Goal: Navigation & Orientation: Understand site structure

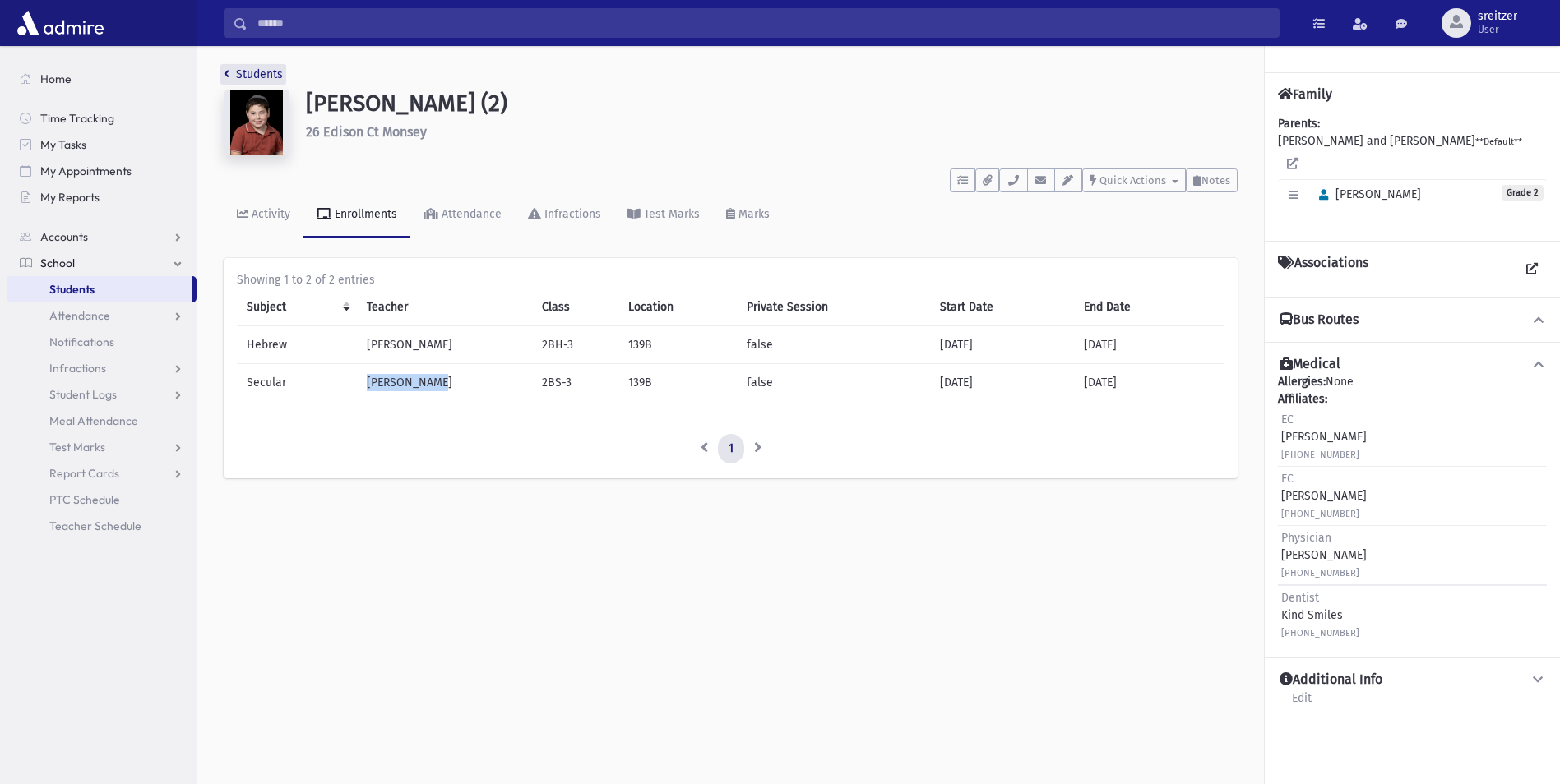
click at [266, 75] on link "Students" at bounding box center [253, 74] width 59 height 14
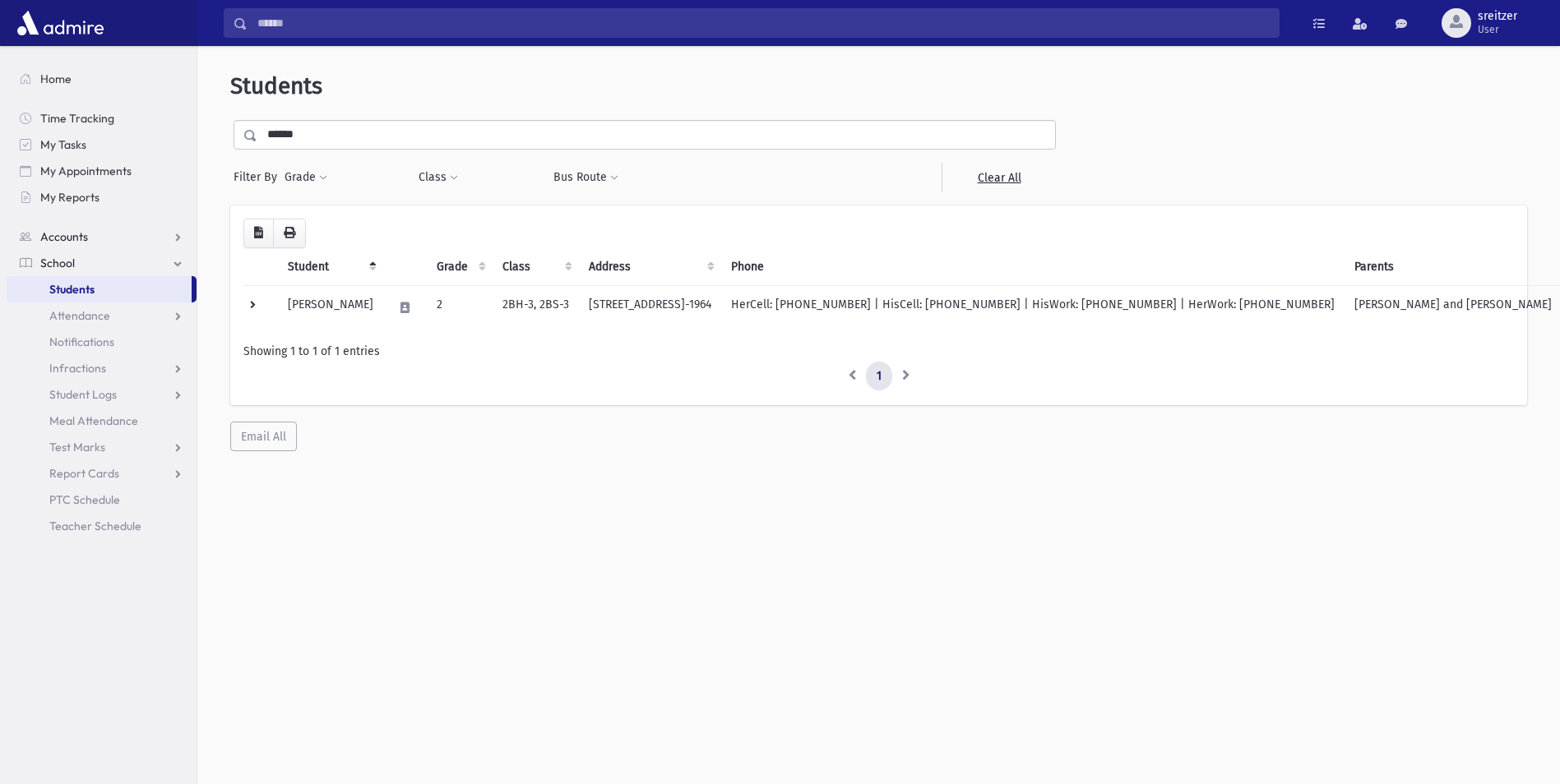
click at [57, 237] on span "Accounts" at bounding box center [64, 237] width 48 height 15
click at [67, 257] on span "Account List" at bounding box center [80, 263] width 63 height 15
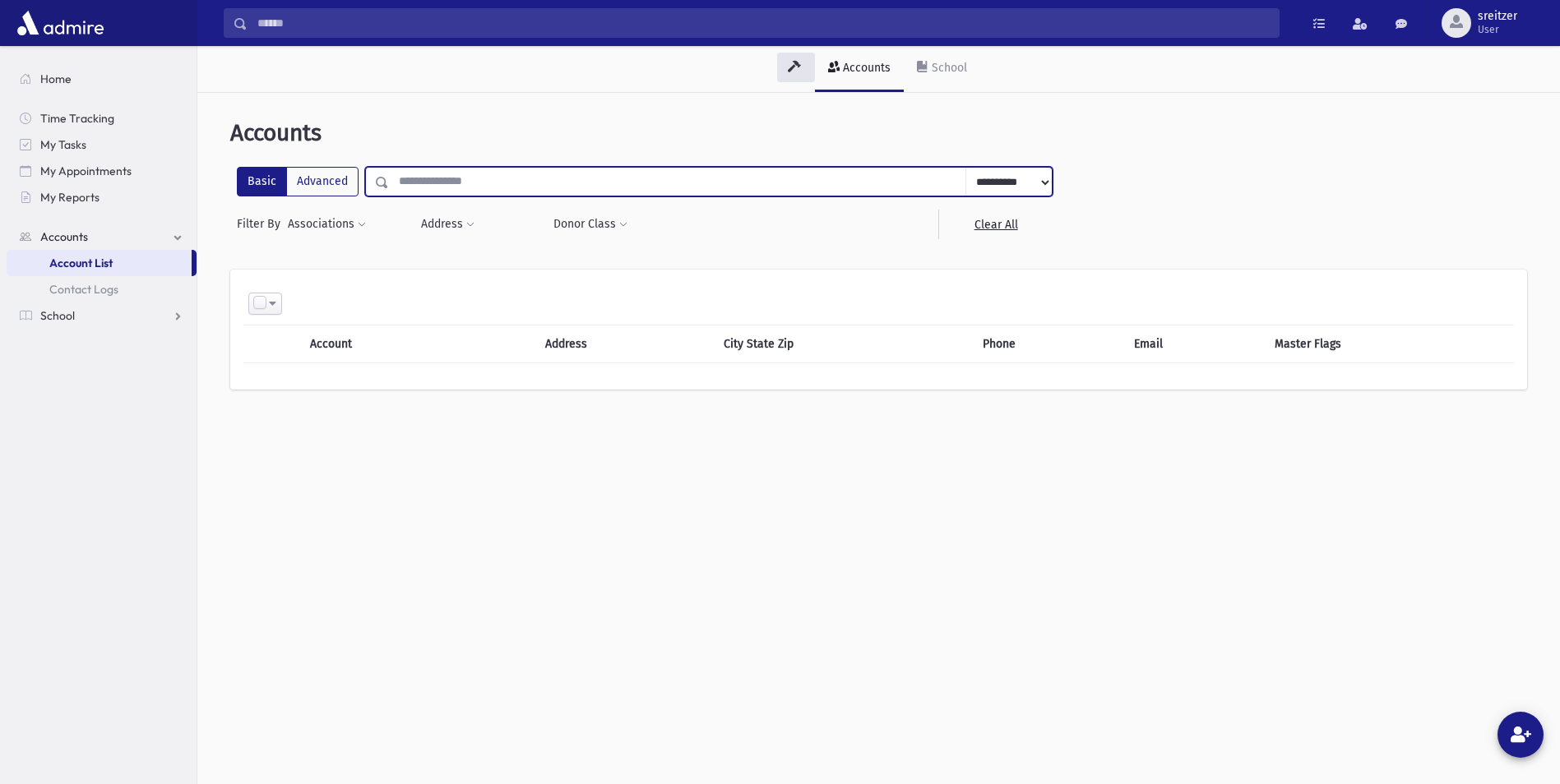
drag, startPoint x: 427, startPoint y: 177, endPoint x: 384, endPoint y: 169, distance: 43.7
click at [425, 175] on input "text" at bounding box center [678, 182] width 578 height 30
type input "*****"
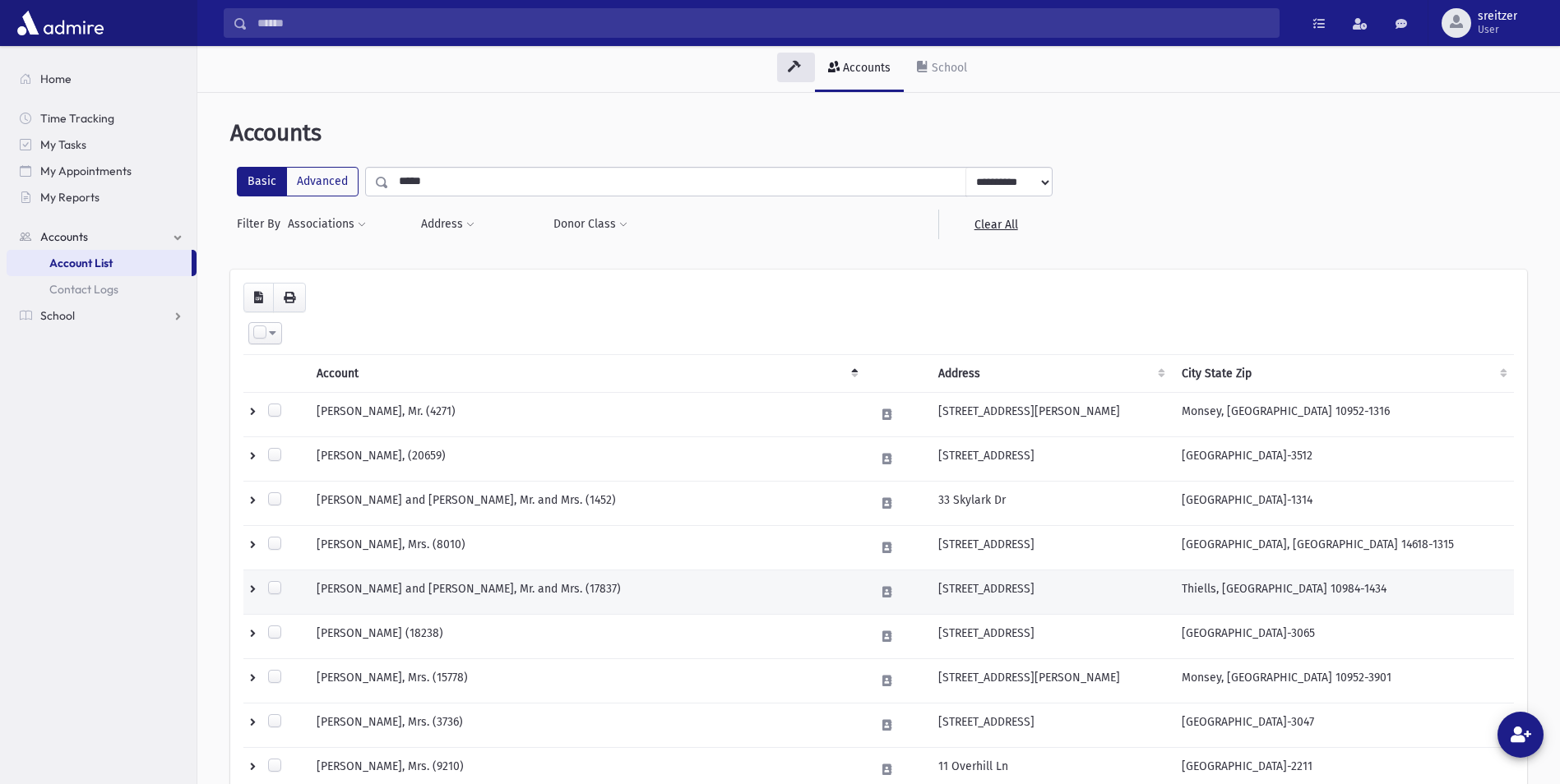
scroll to position [82, 0]
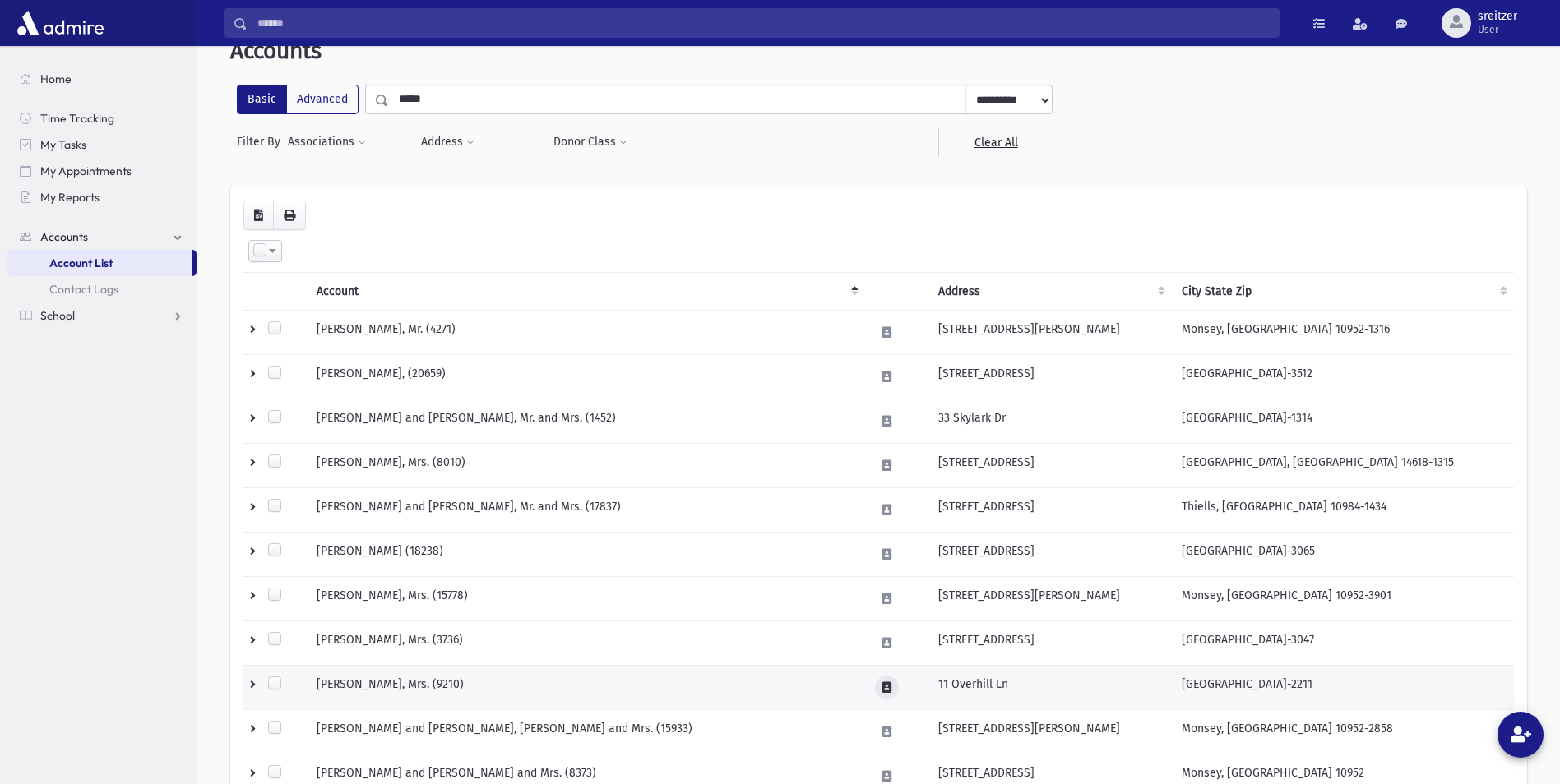
click at [890, 688] on icon at bounding box center [886, 687] width 9 height 11
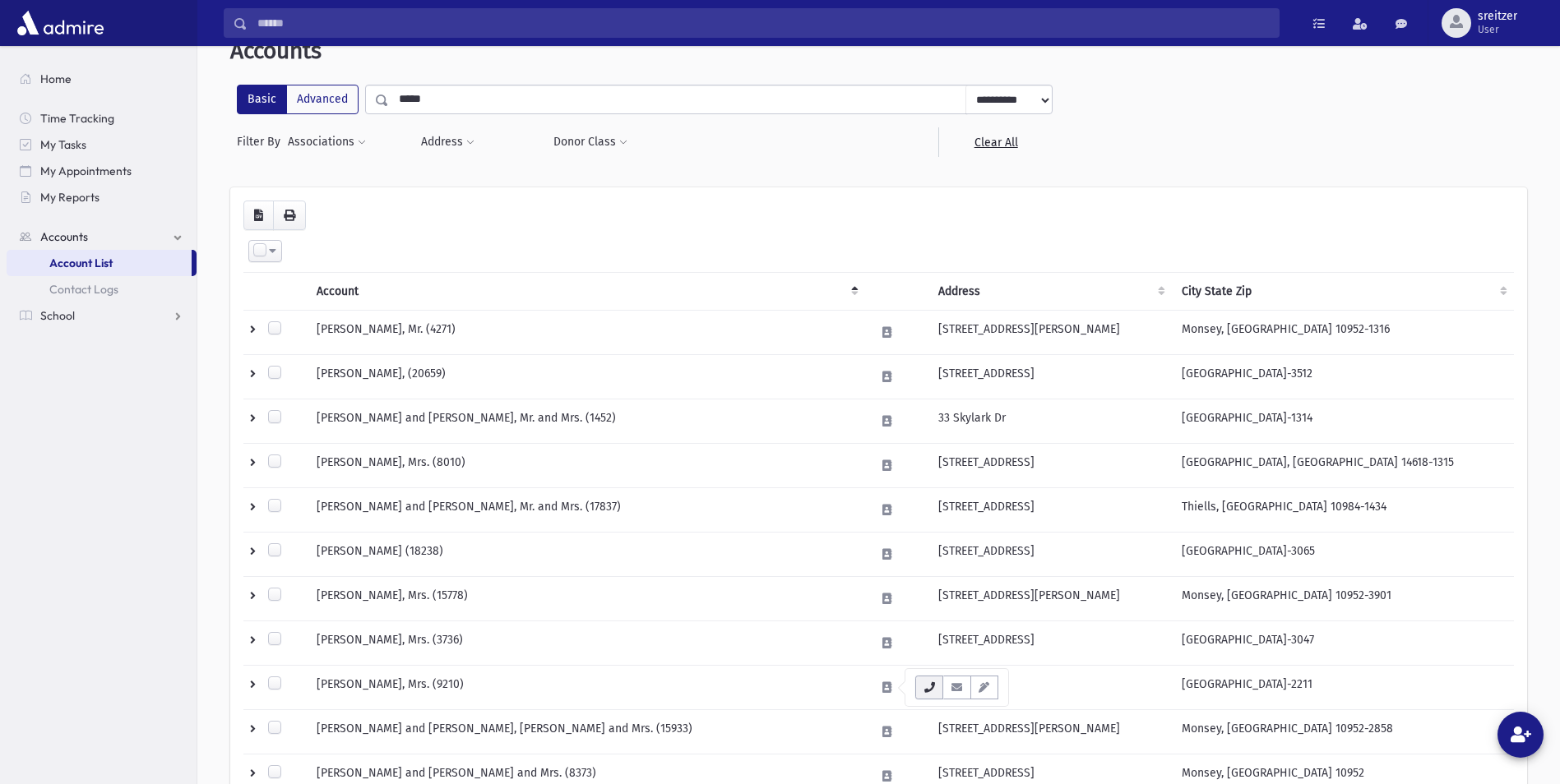
click at [931, 688] on icon "button" at bounding box center [928, 687] width 13 height 11
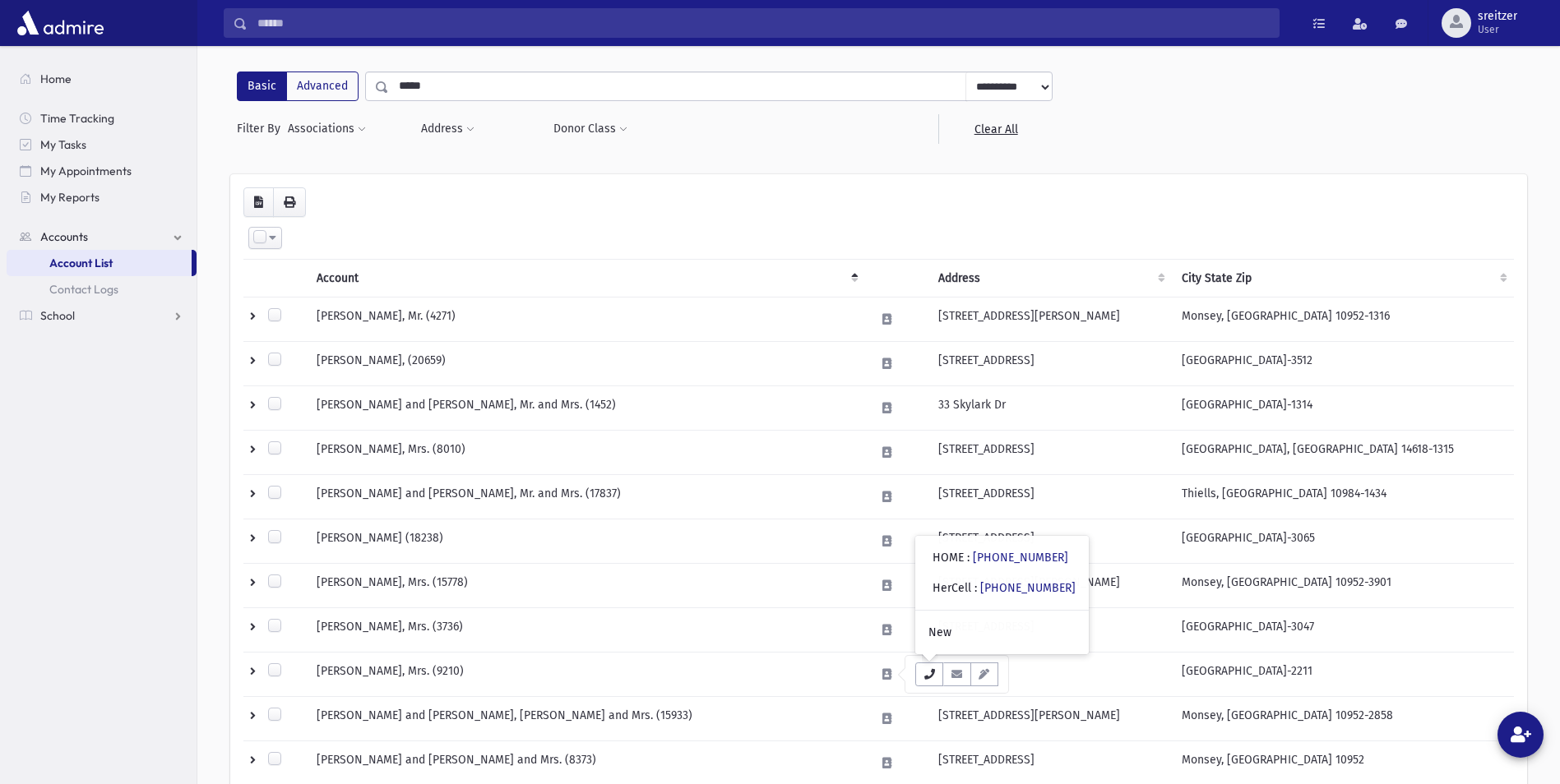
scroll to position [0, 0]
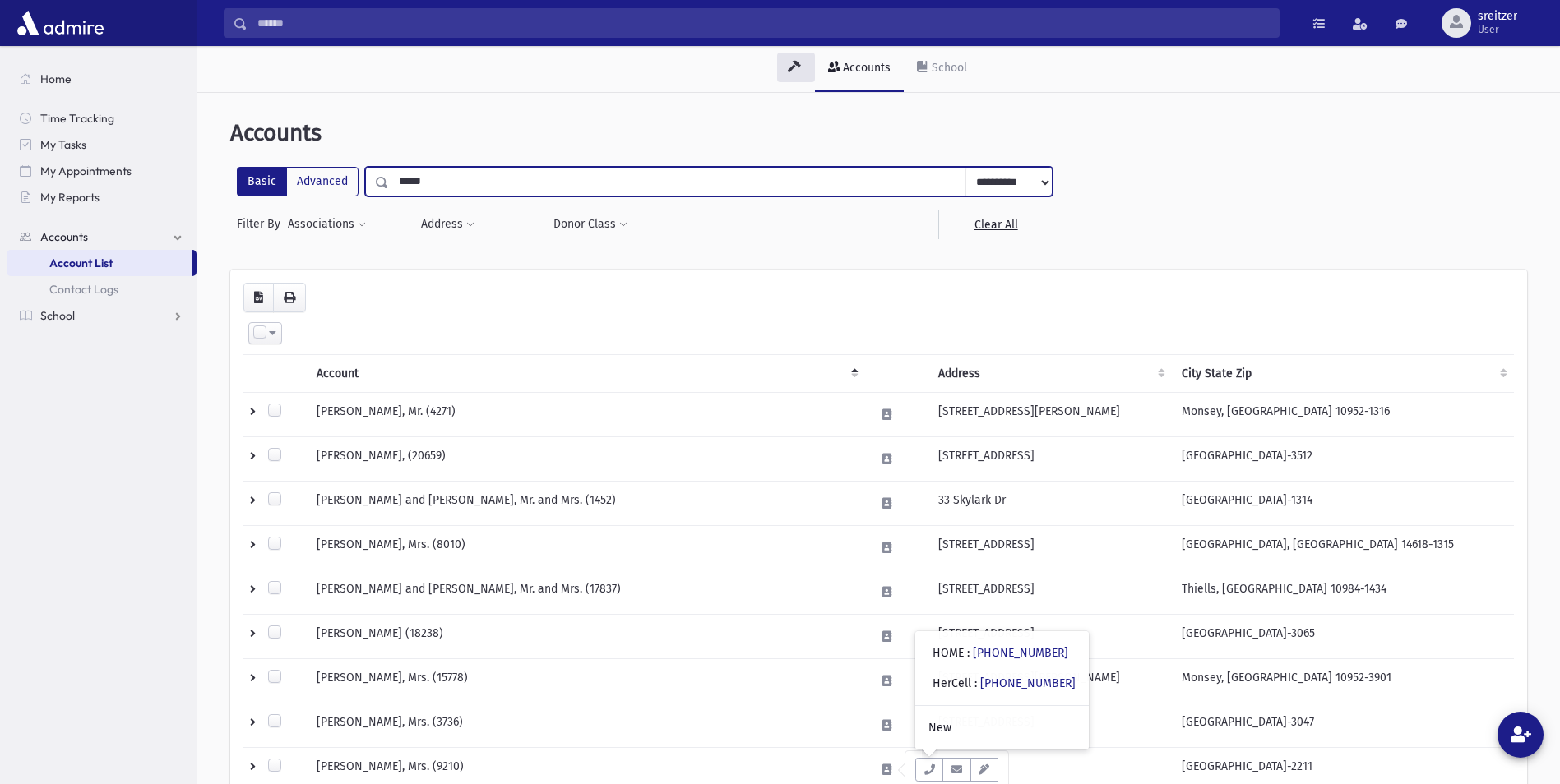
drag, startPoint x: 430, startPoint y: 177, endPoint x: -3, endPoint y: 177, distance: 433.0
click at [0, 177] on html "Search Results All Accounts Students" at bounding box center [780, 392] width 1560 height 784
type input "******"
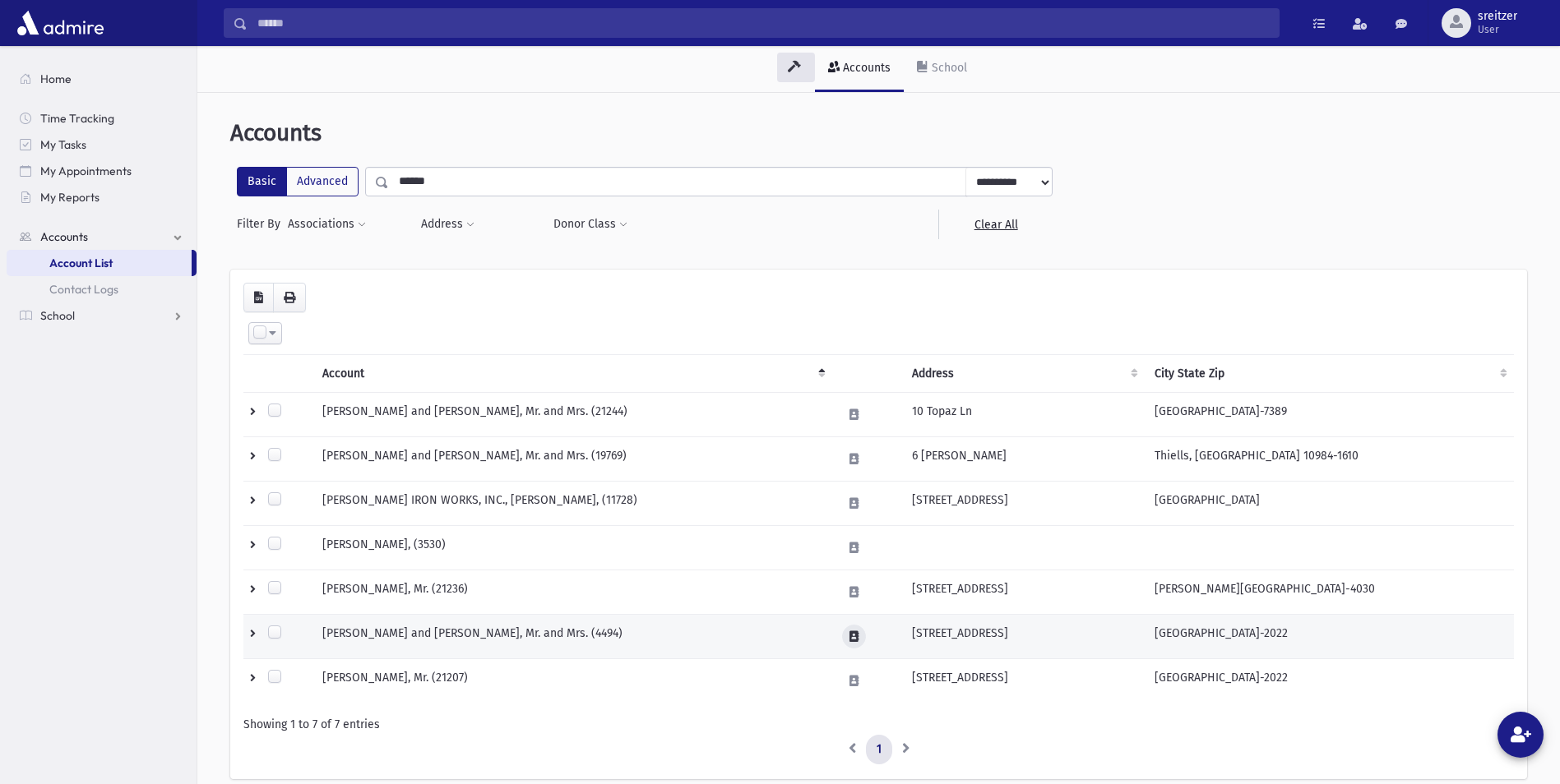
click at [860, 633] on button at bounding box center [854, 636] width 24 height 24
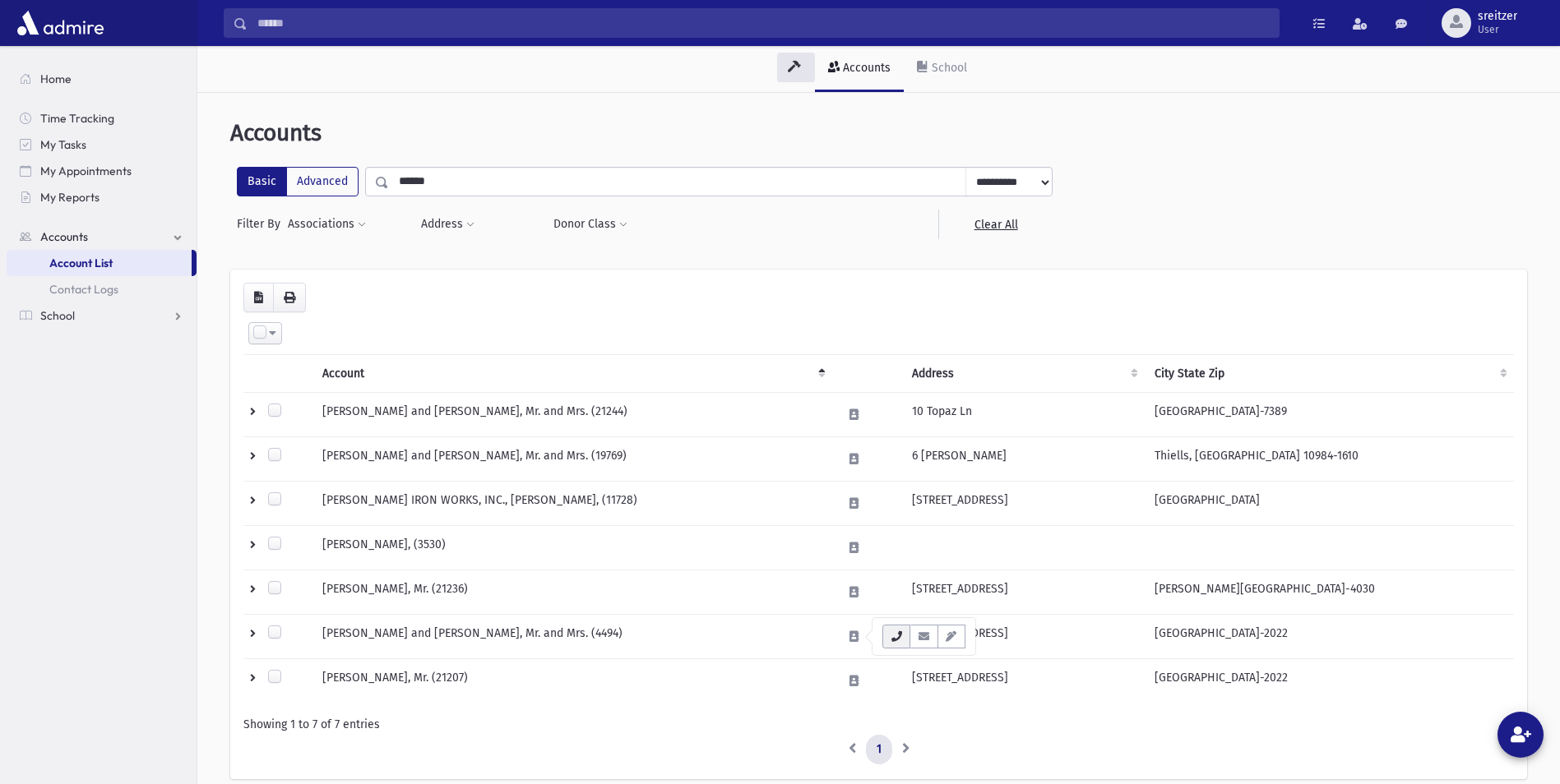
click at [890, 630] on button "button" at bounding box center [896, 636] width 28 height 24
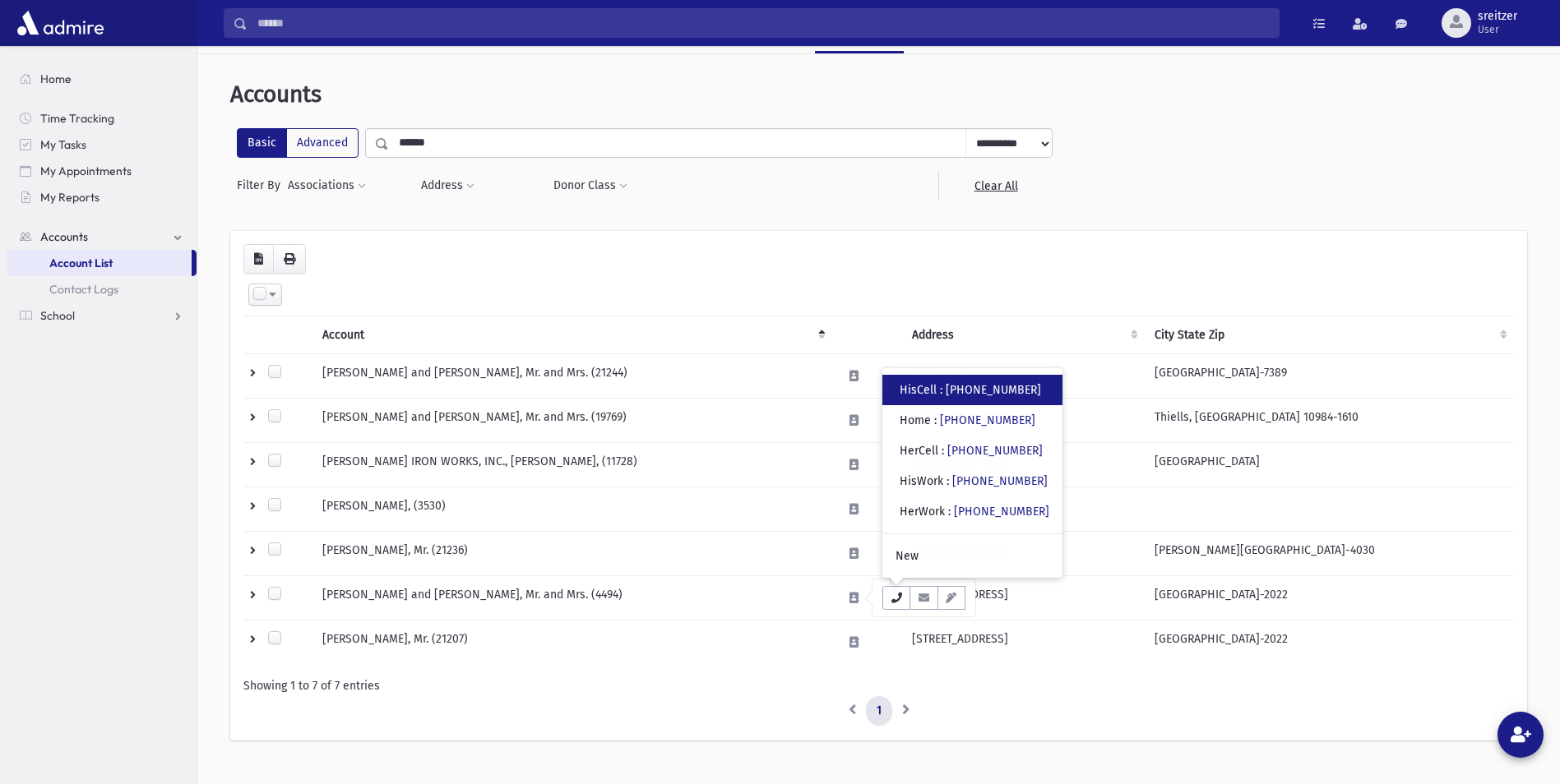
scroll to position [82, 0]
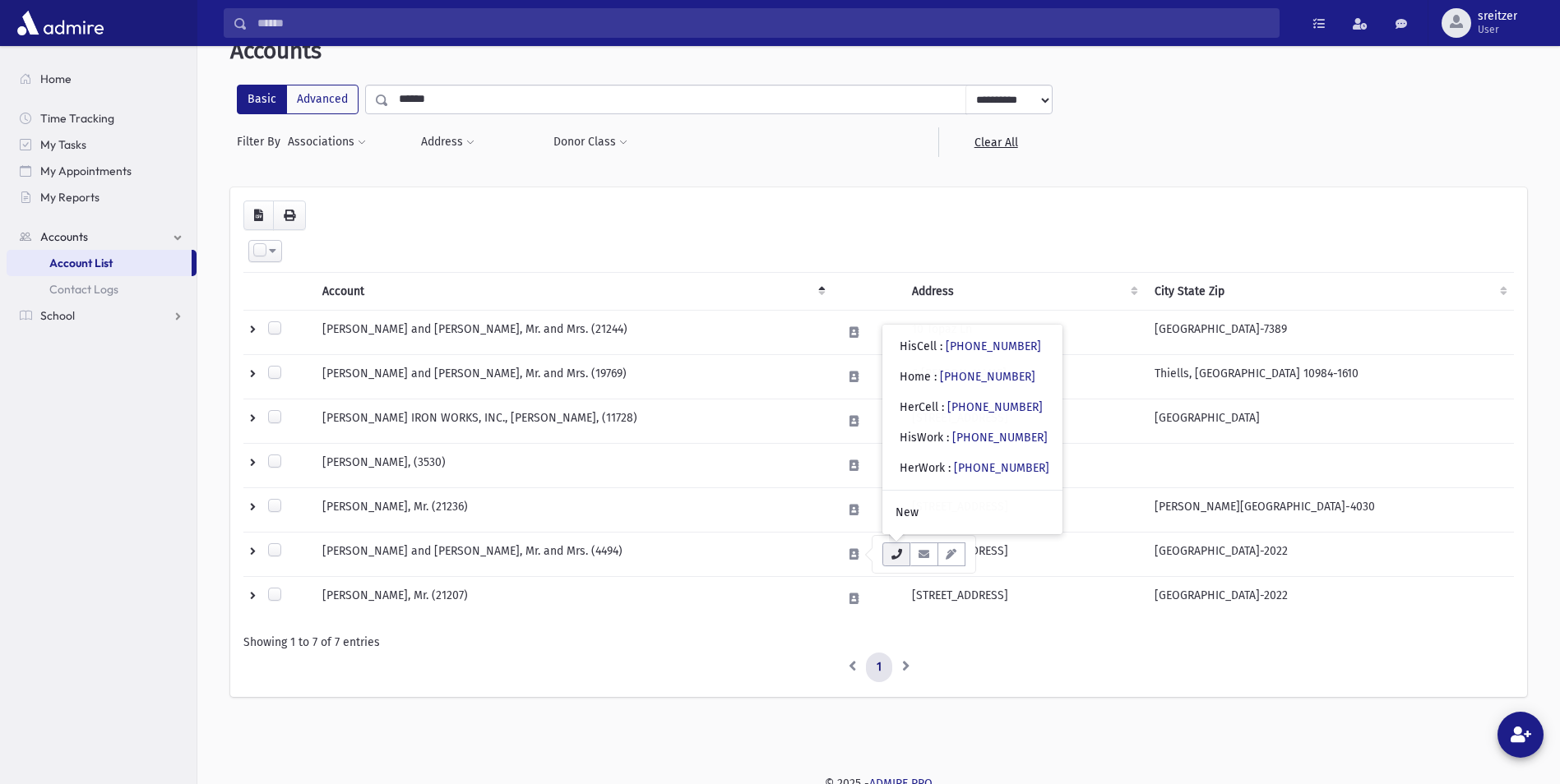
click at [891, 548] on button "button" at bounding box center [896, 554] width 28 height 24
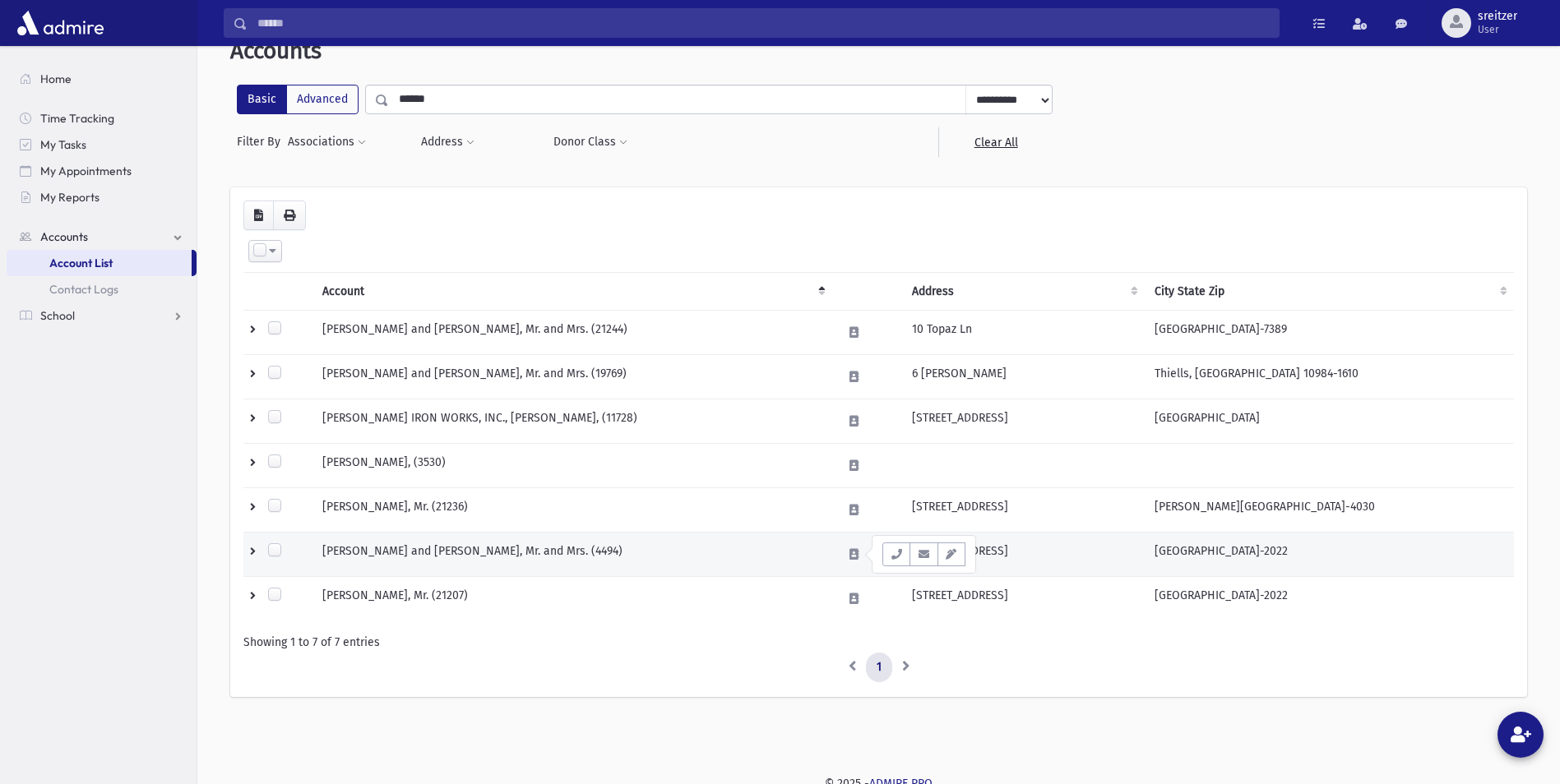
click at [771, 556] on td "STEELE, Shmuel and Fraydie, Mr. and Mrs. (4494)" at bounding box center [573, 554] width 520 height 44
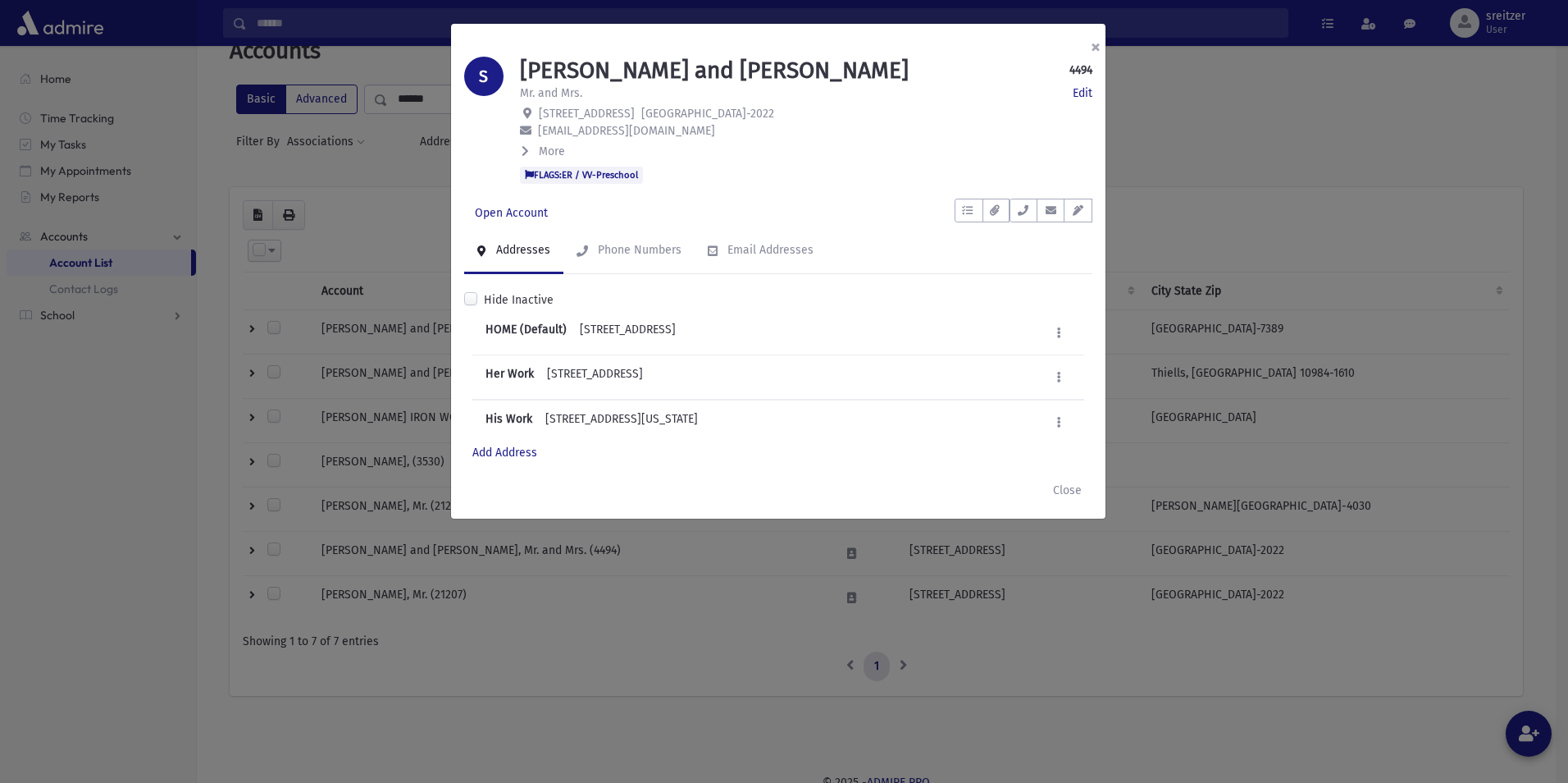
click at [1098, 38] on button "×" at bounding box center [1096, 47] width 36 height 46
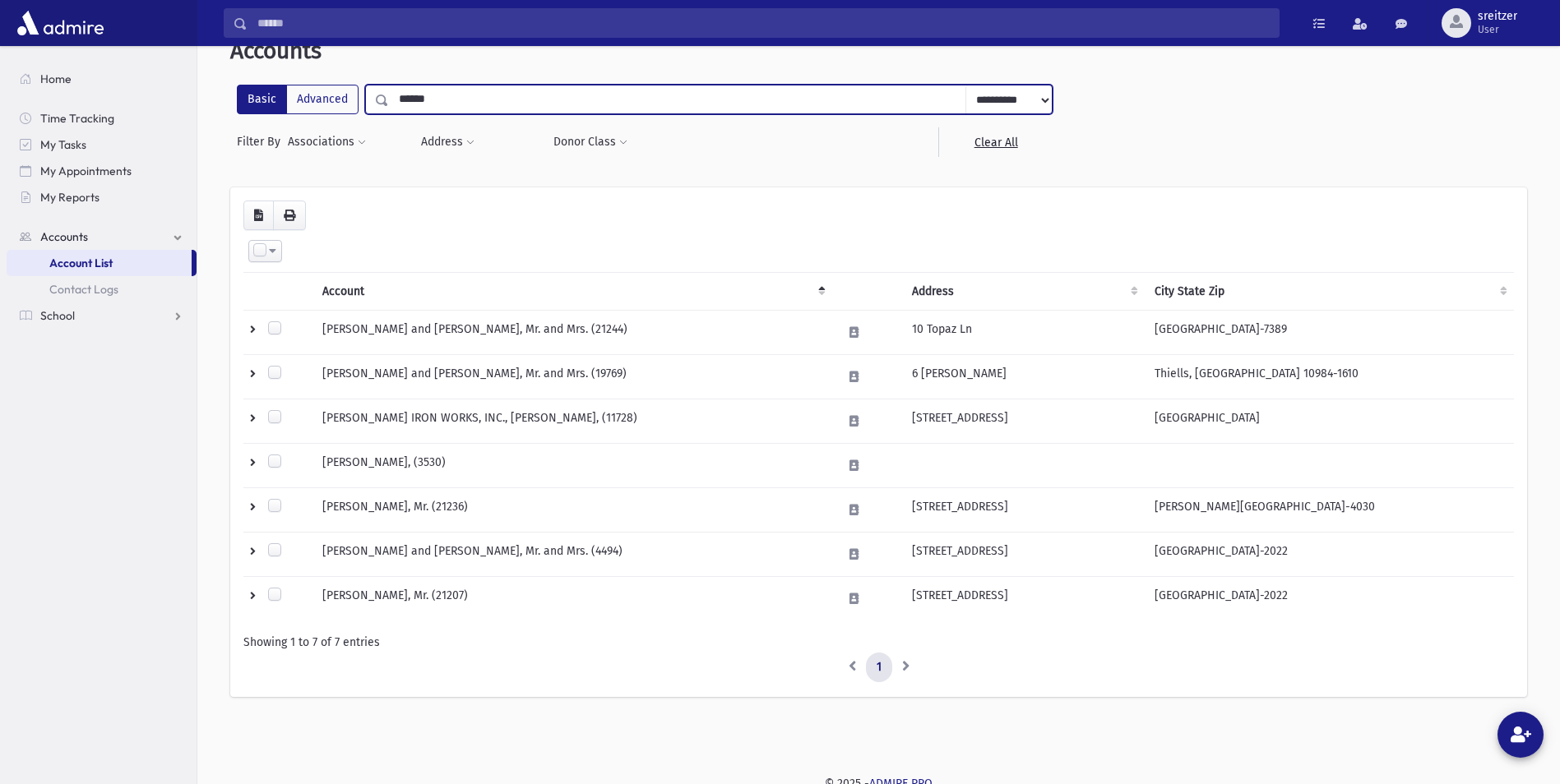
drag, startPoint x: 476, startPoint y: 95, endPoint x: 9, endPoint y: 96, distance: 467.0
click at [12, 97] on div "Search Results All Accounts" at bounding box center [780, 356] width 1560 height 875
type input "******"
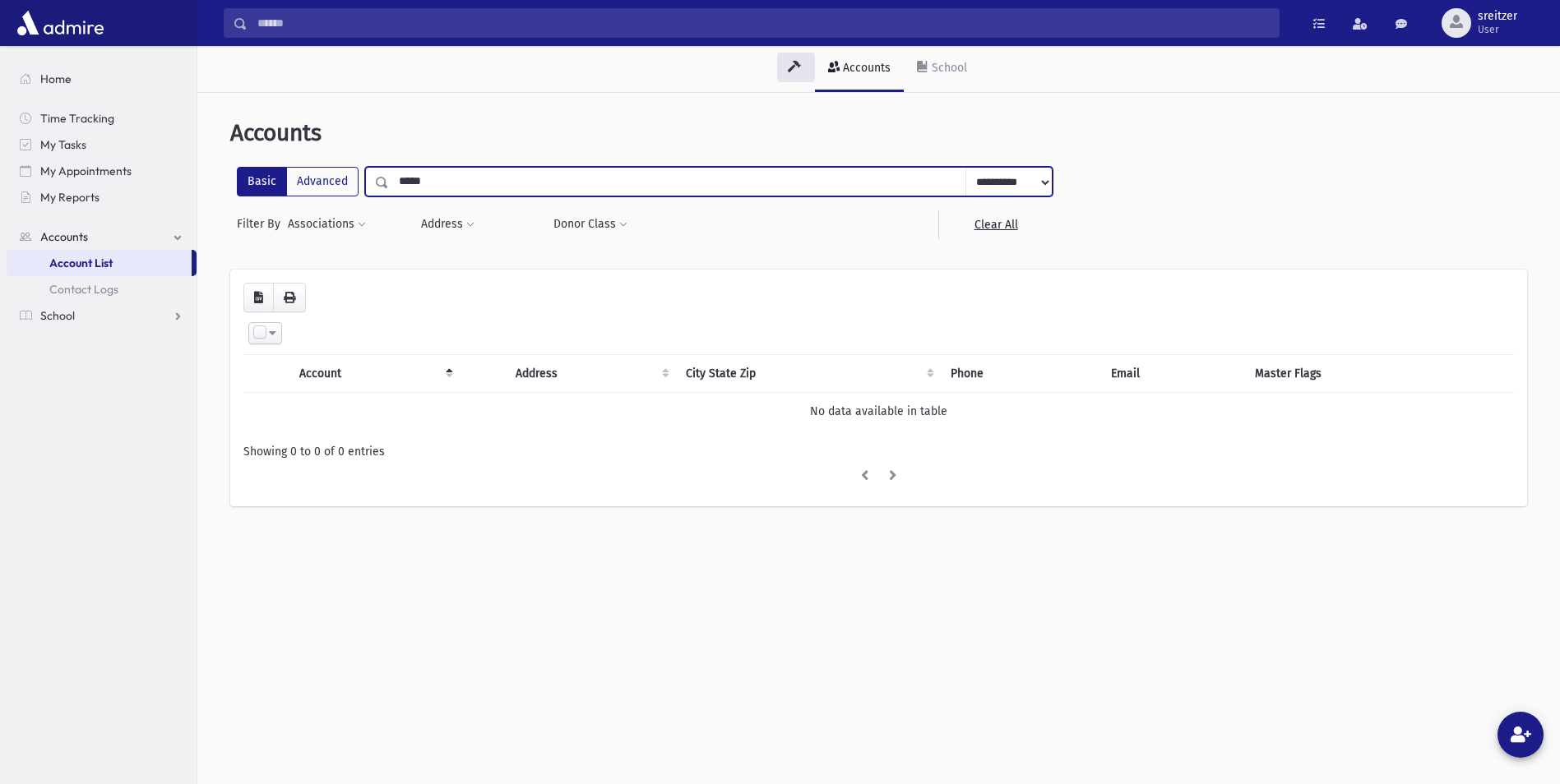
type input "*****"
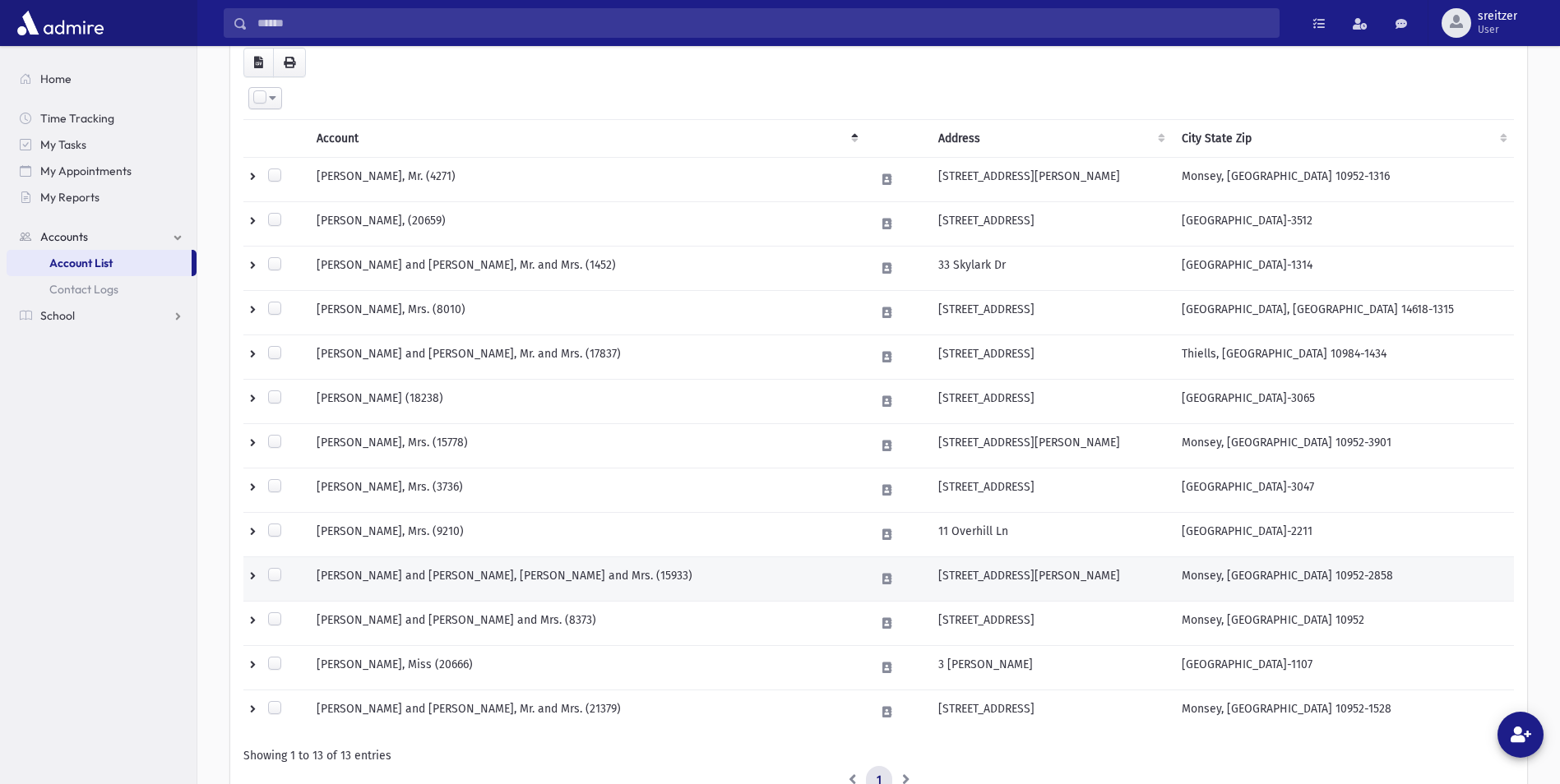
scroll to position [247, 0]
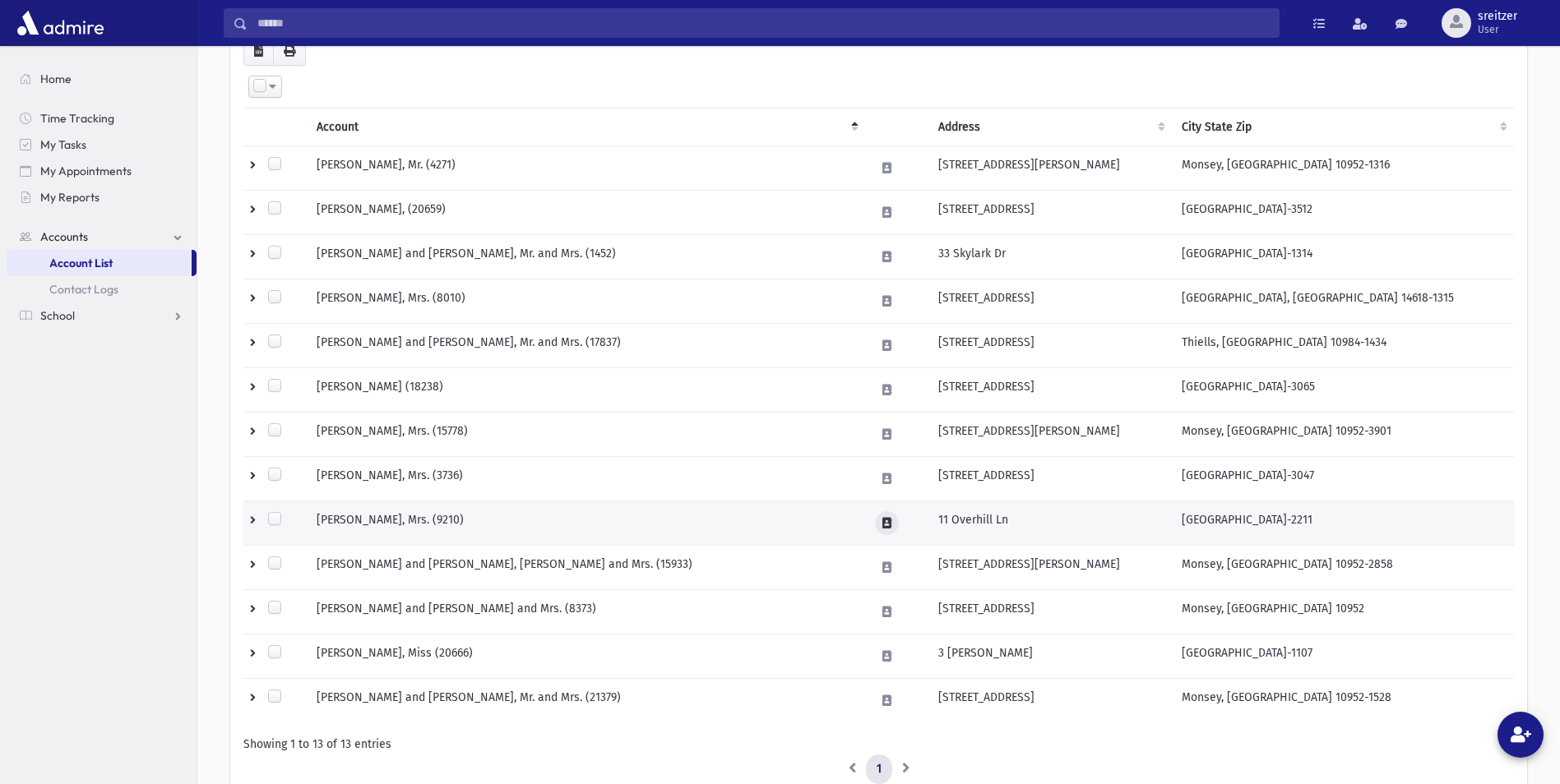
click at [889, 519] on icon at bounding box center [886, 522] width 9 height 11
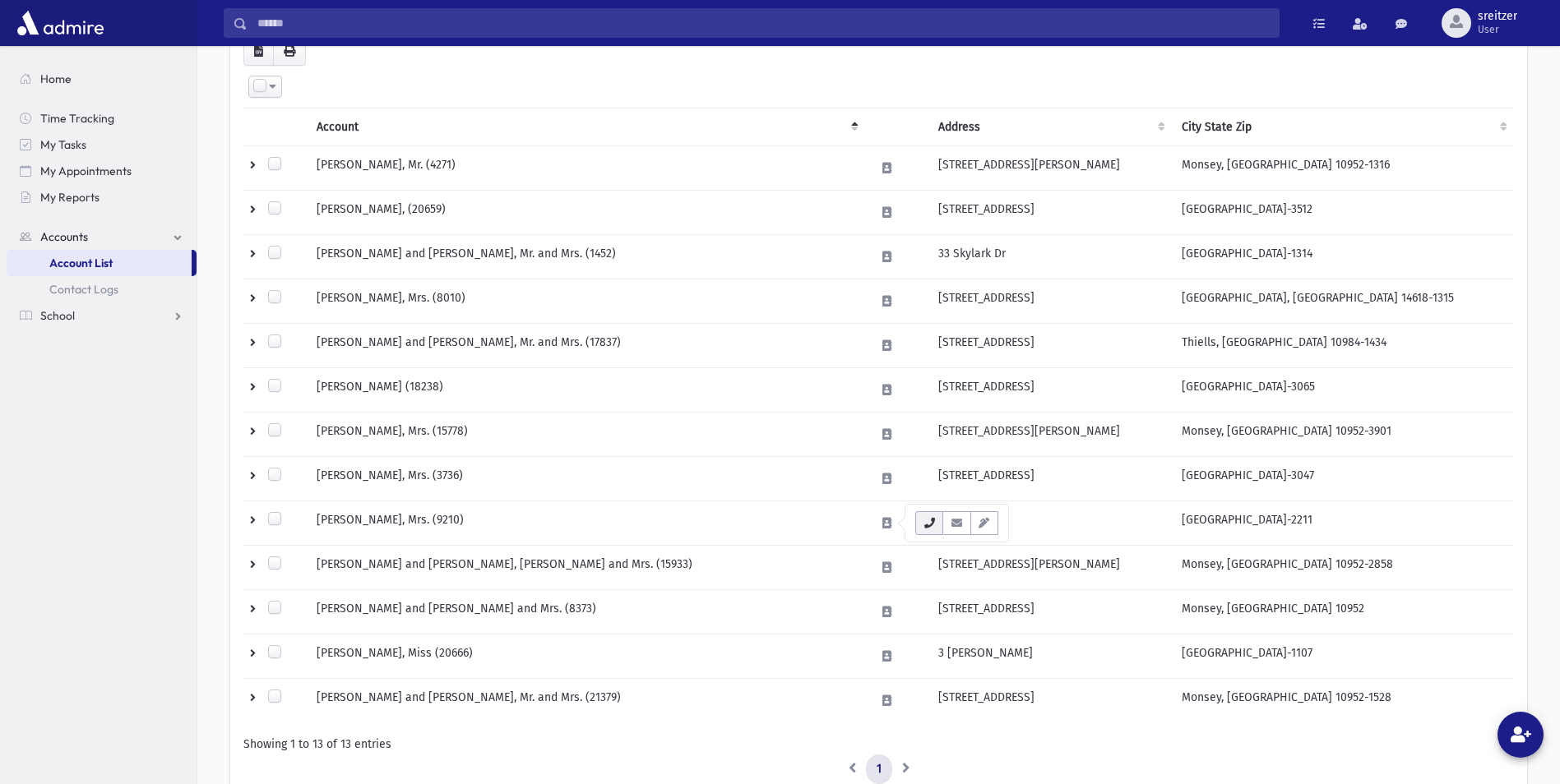
click at [921, 525] on button "button" at bounding box center [929, 523] width 28 height 24
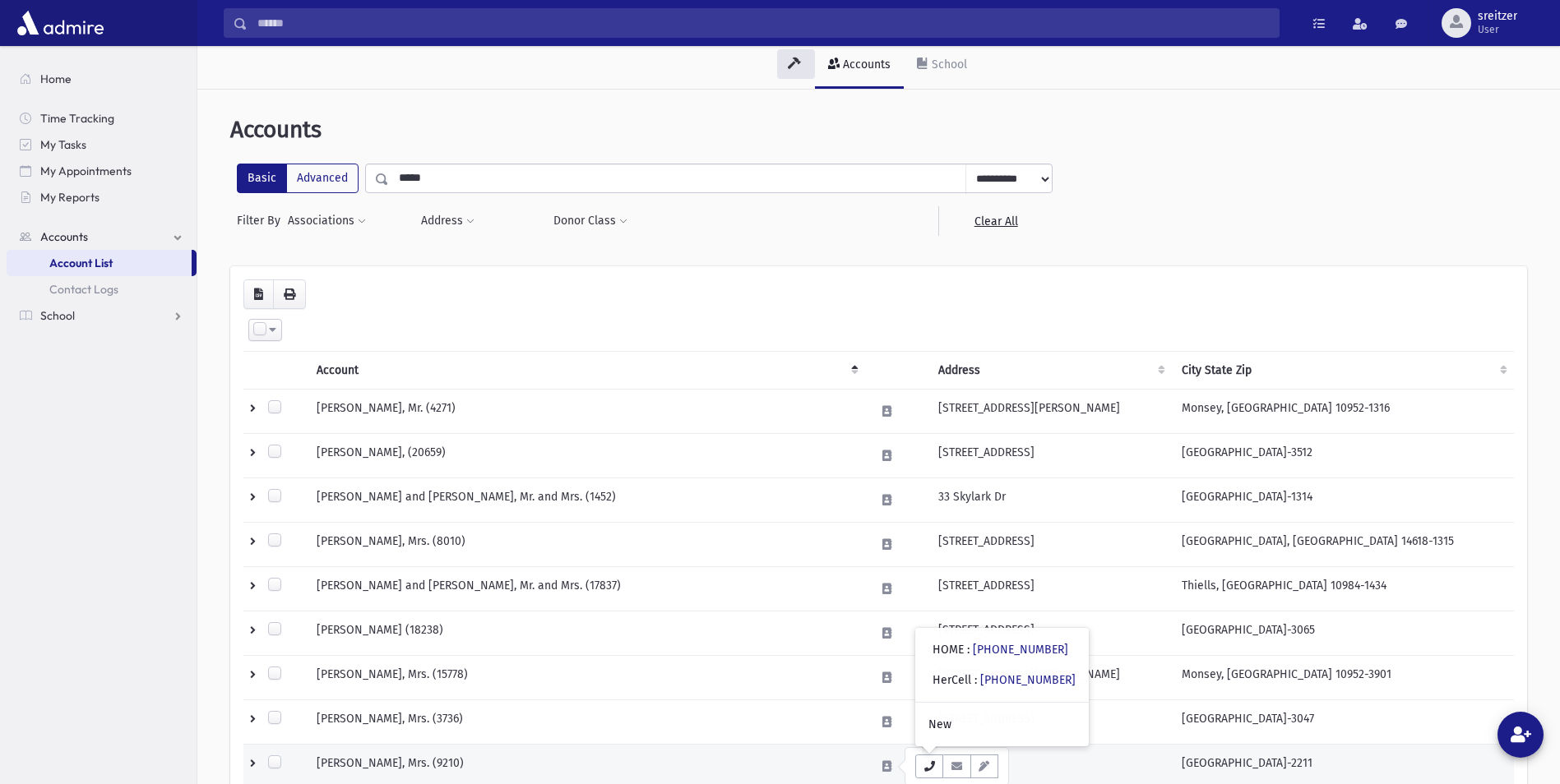
scroll to position [0, 0]
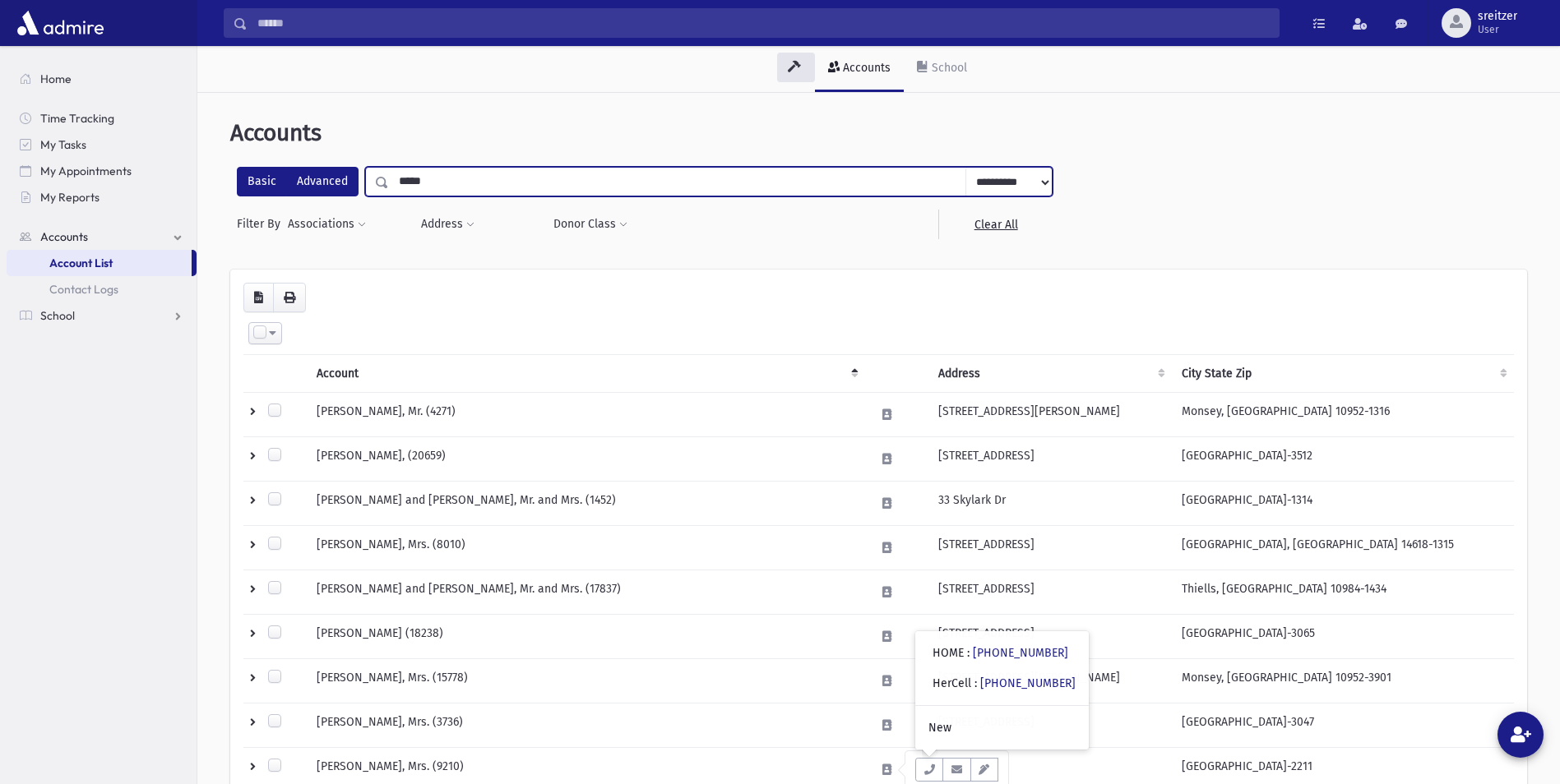
drag, startPoint x: 472, startPoint y: 192, endPoint x: 306, endPoint y: 190, distance: 166.0
click at [309, 188] on div "**********" at bounding box center [645, 182] width 815 height 30
click at [313, 178] on label "Advanced" at bounding box center [322, 182] width 72 height 30
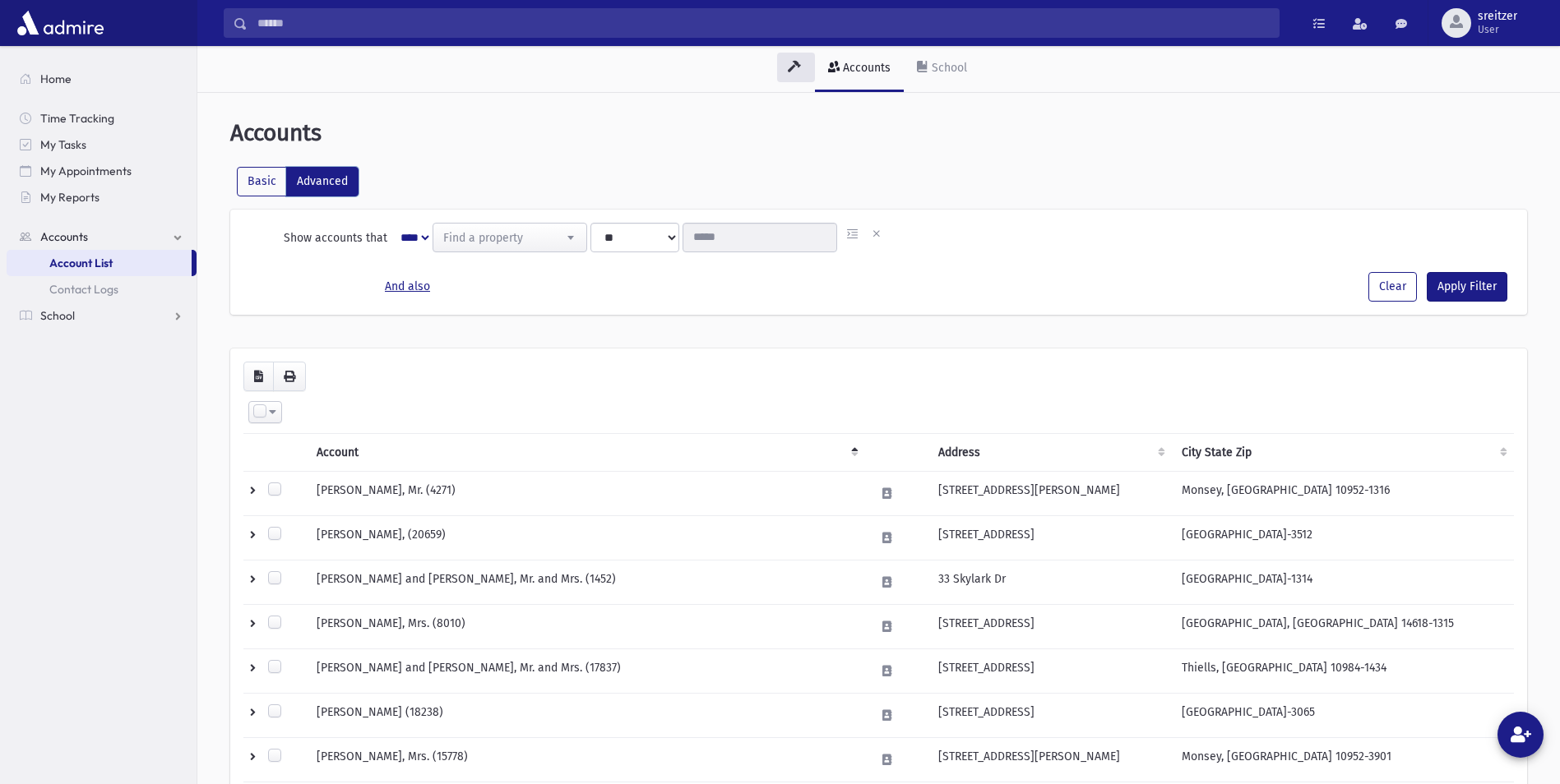
click at [560, 236] on span at bounding box center [571, 238] width 33 height 28
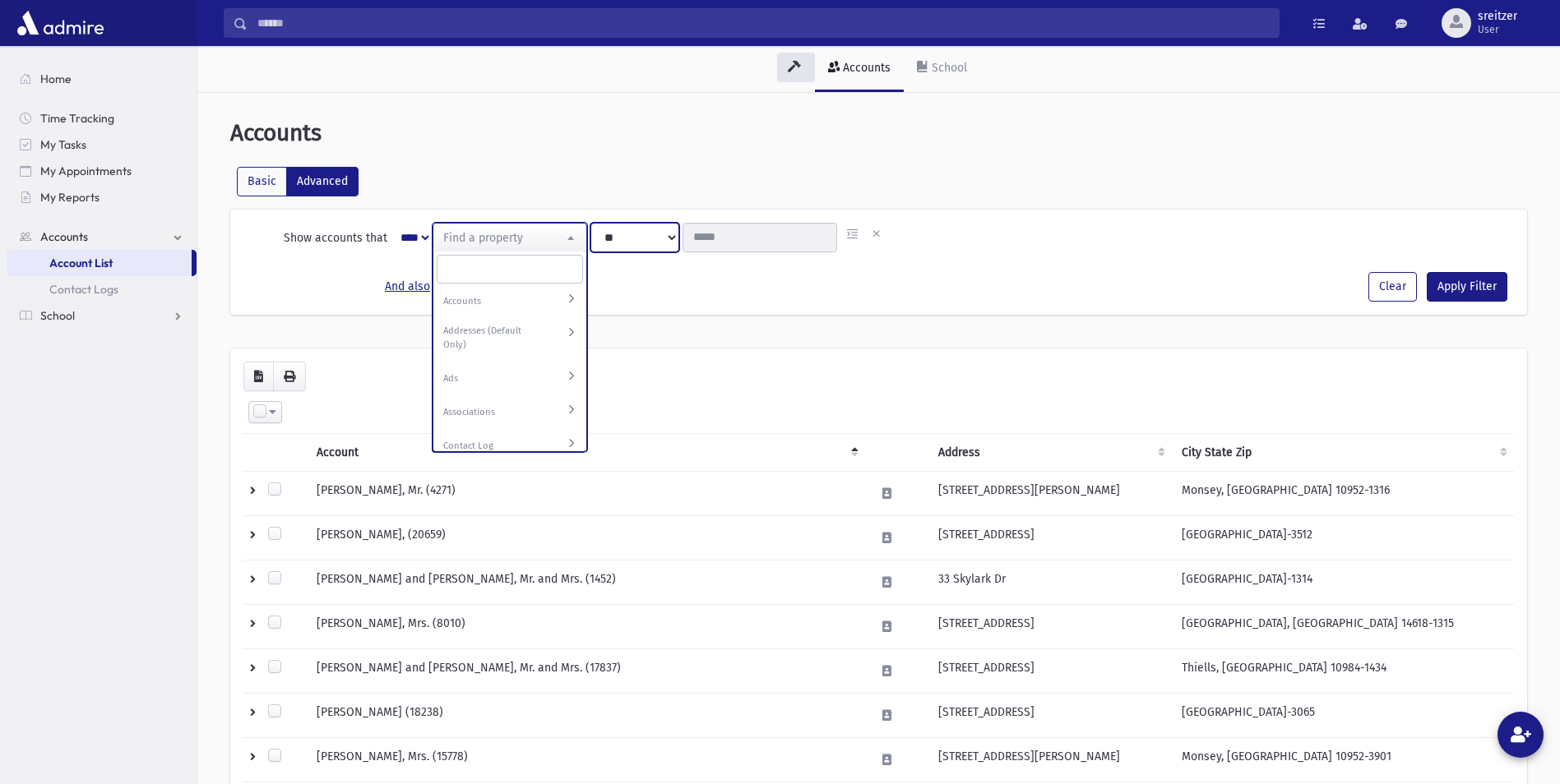
click at [666, 242] on select "**********" at bounding box center [635, 238] width 89 height 30
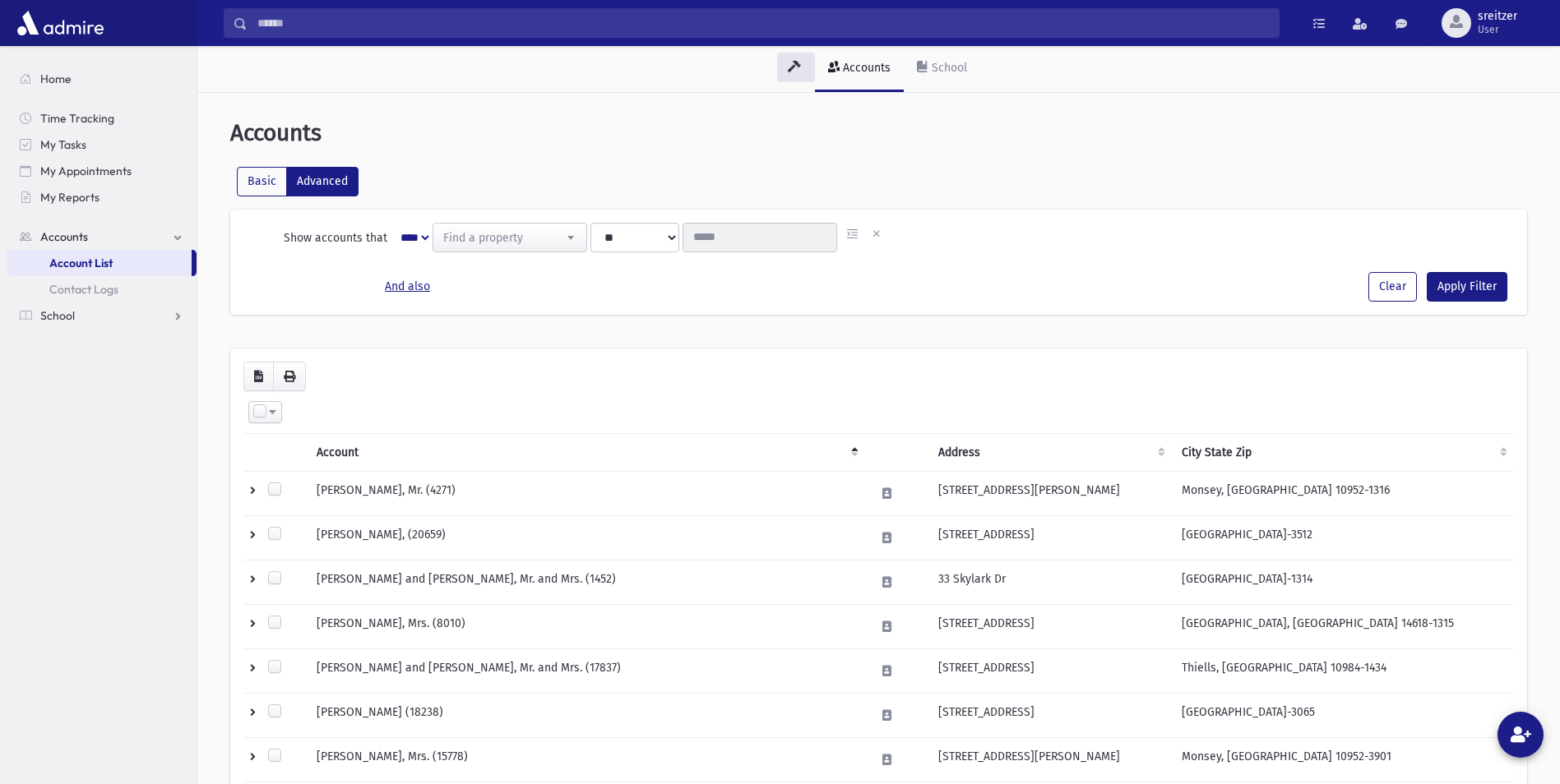
click at [654, 179] on div "**********" at bounding box center [645, 182] width 815 height 30
click at [921, 62] on icon at bounding box center [923, 67] width 12 height 12
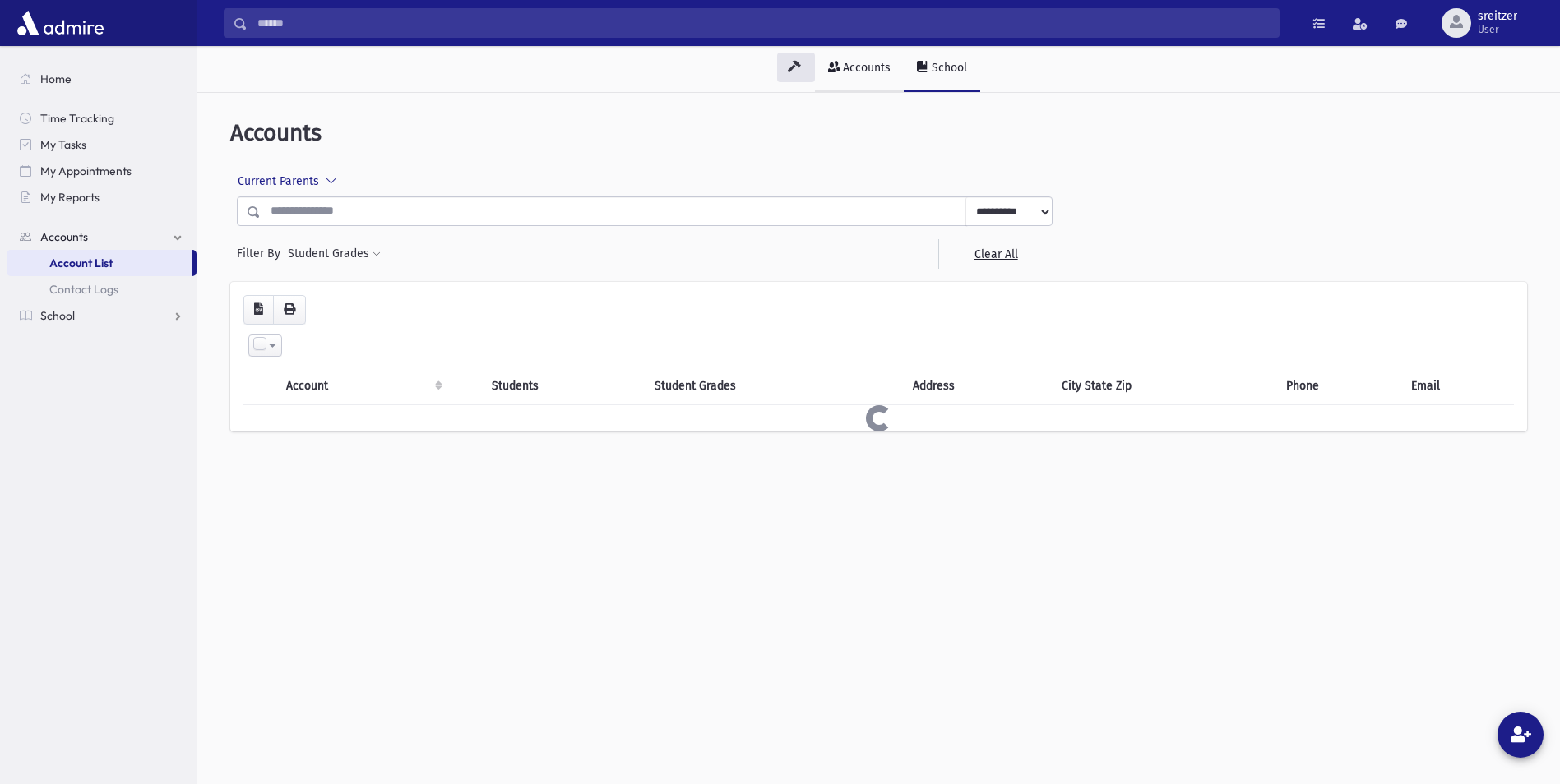
click at [858, 62] on div "Accounts" at bounding box center [864, 68] width 51 height 14
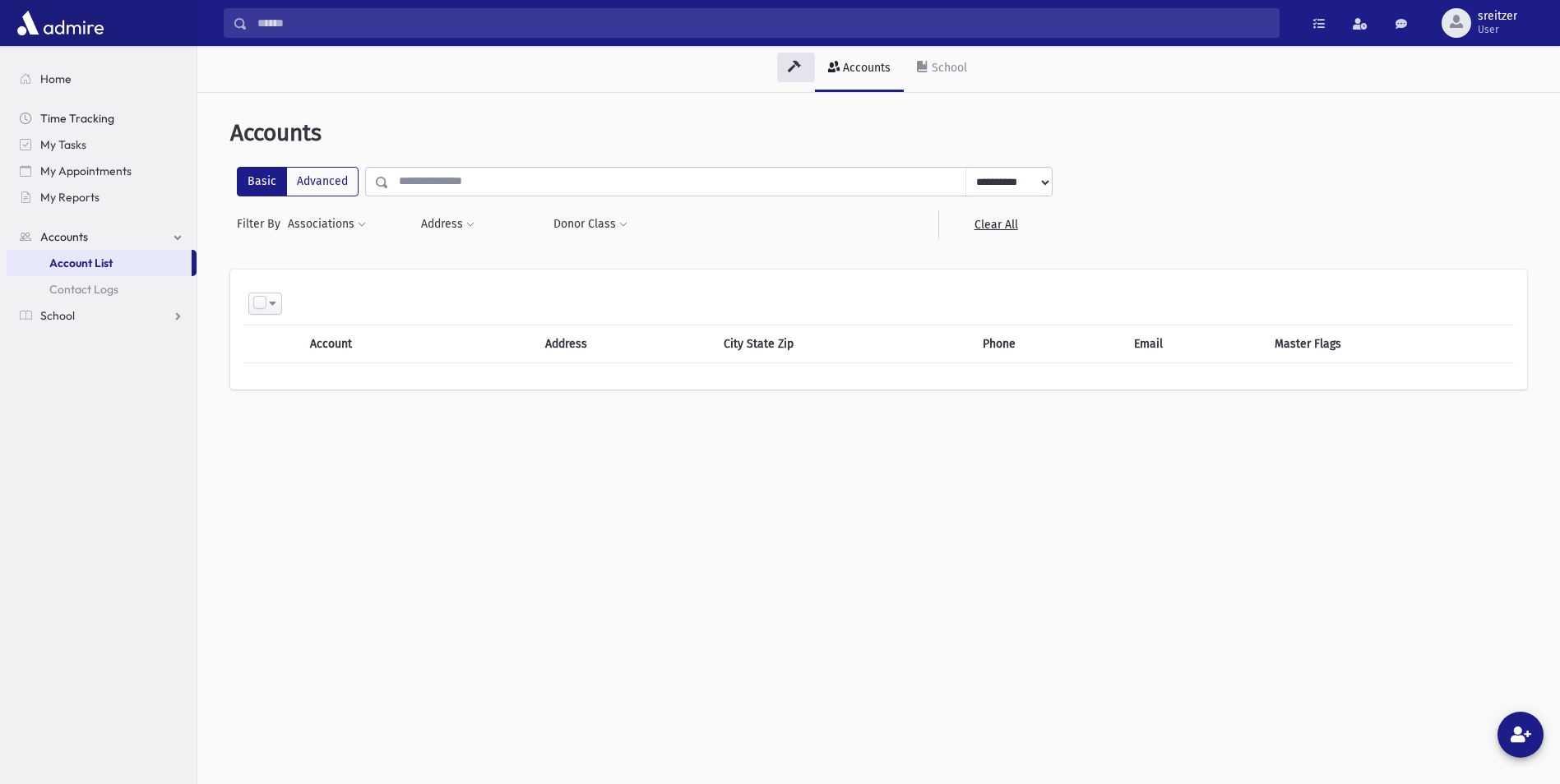
click at [84, 116] on span "Time Tracking" at bounding box center [77, 118] width 74 height 15
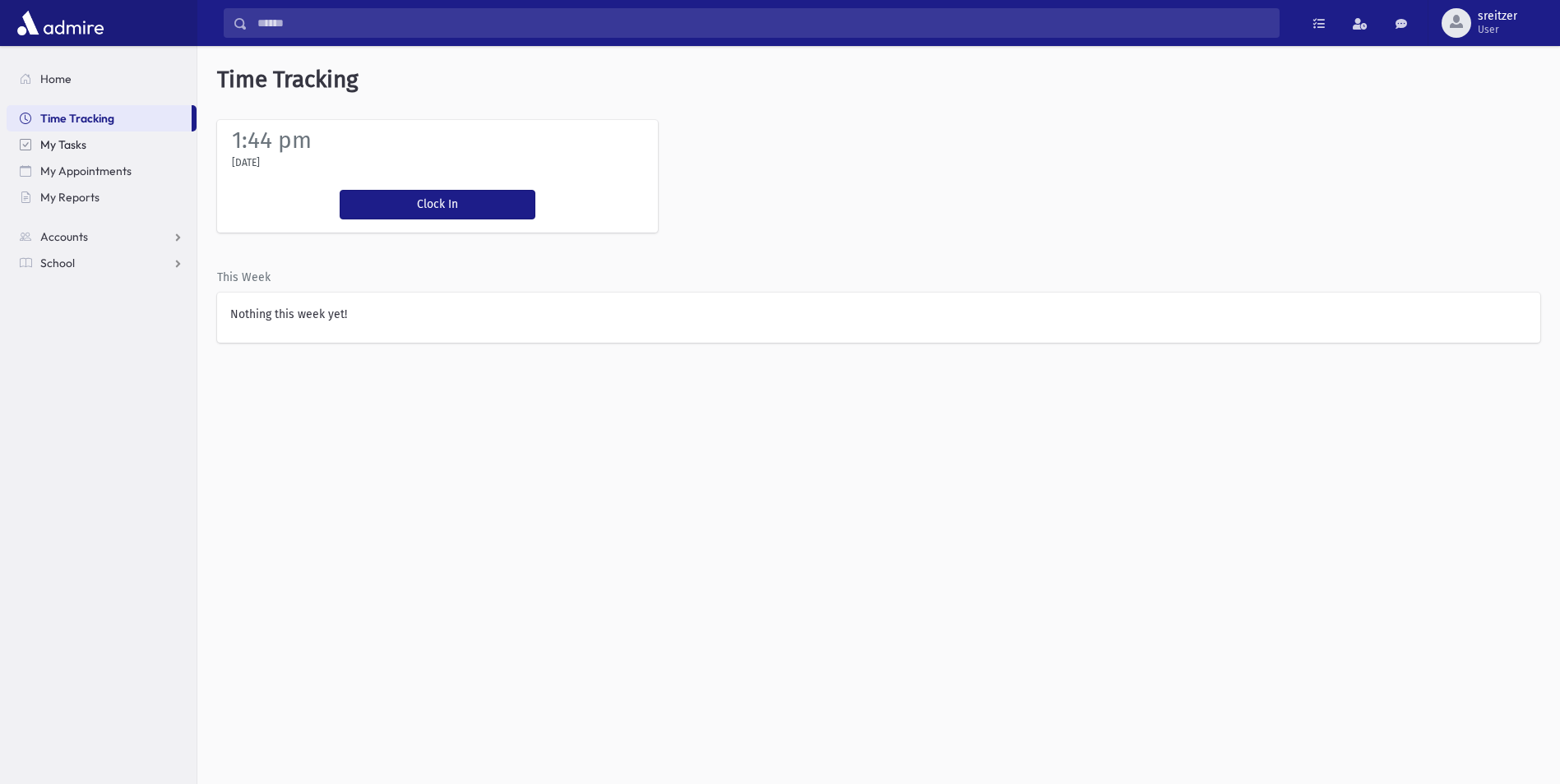
click at [59, 147] on span "My Tasks" at bounding box center [63, 144] width 46 height 15
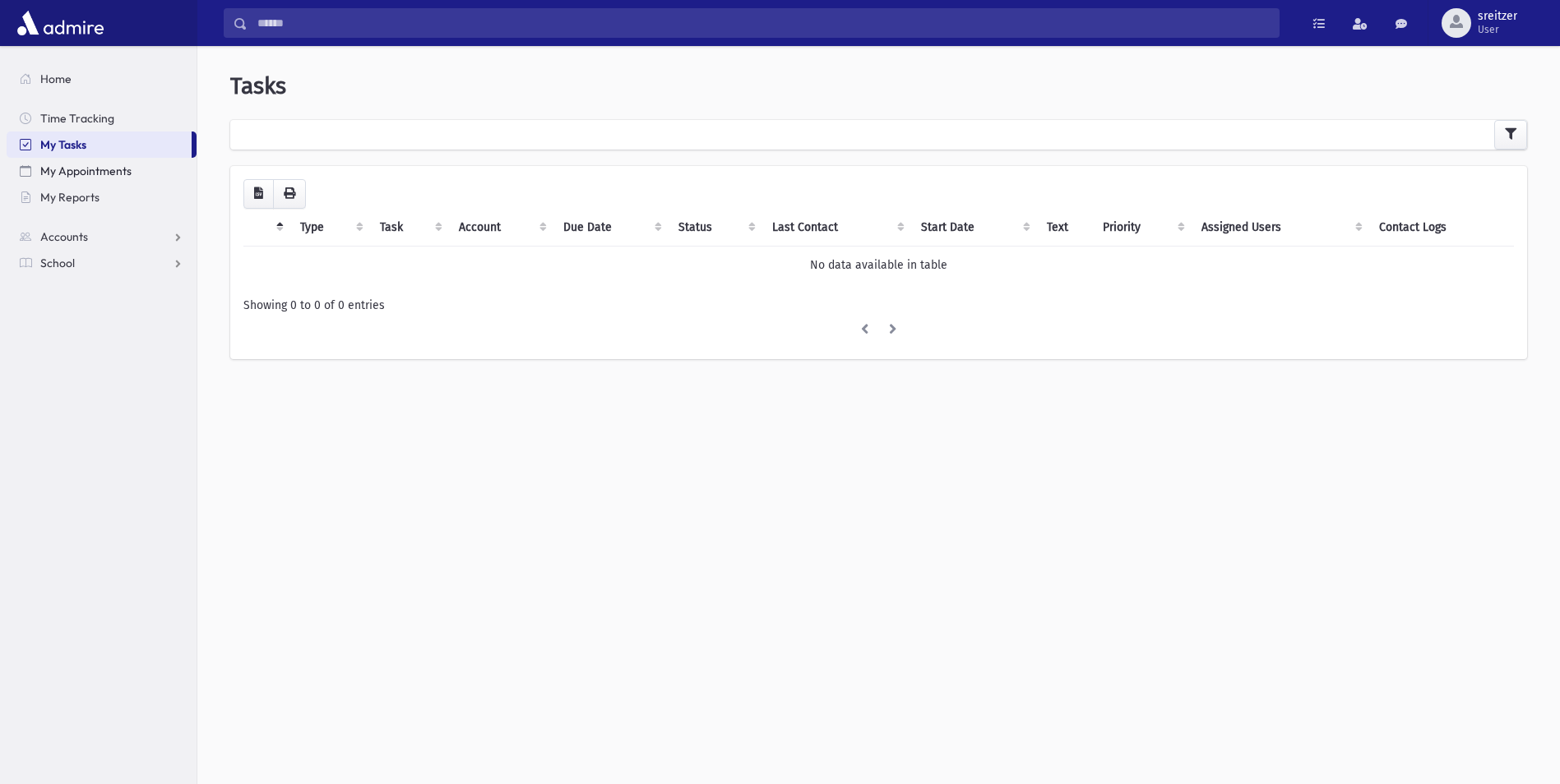
click at [59, 169] on span "My Appointments" at bounding box center [85, 171] width 91 height 15
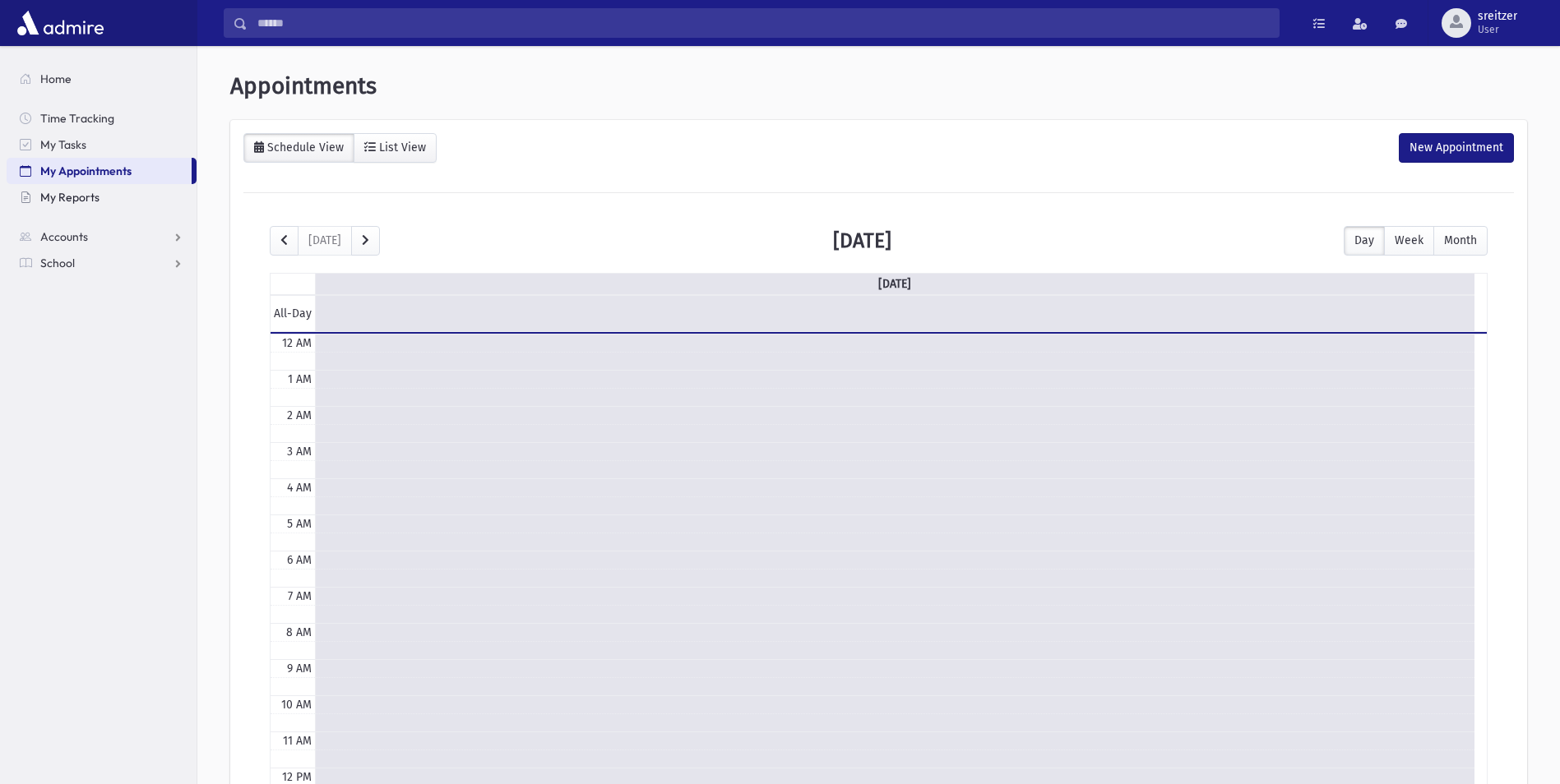
scroll to position [218, 0]
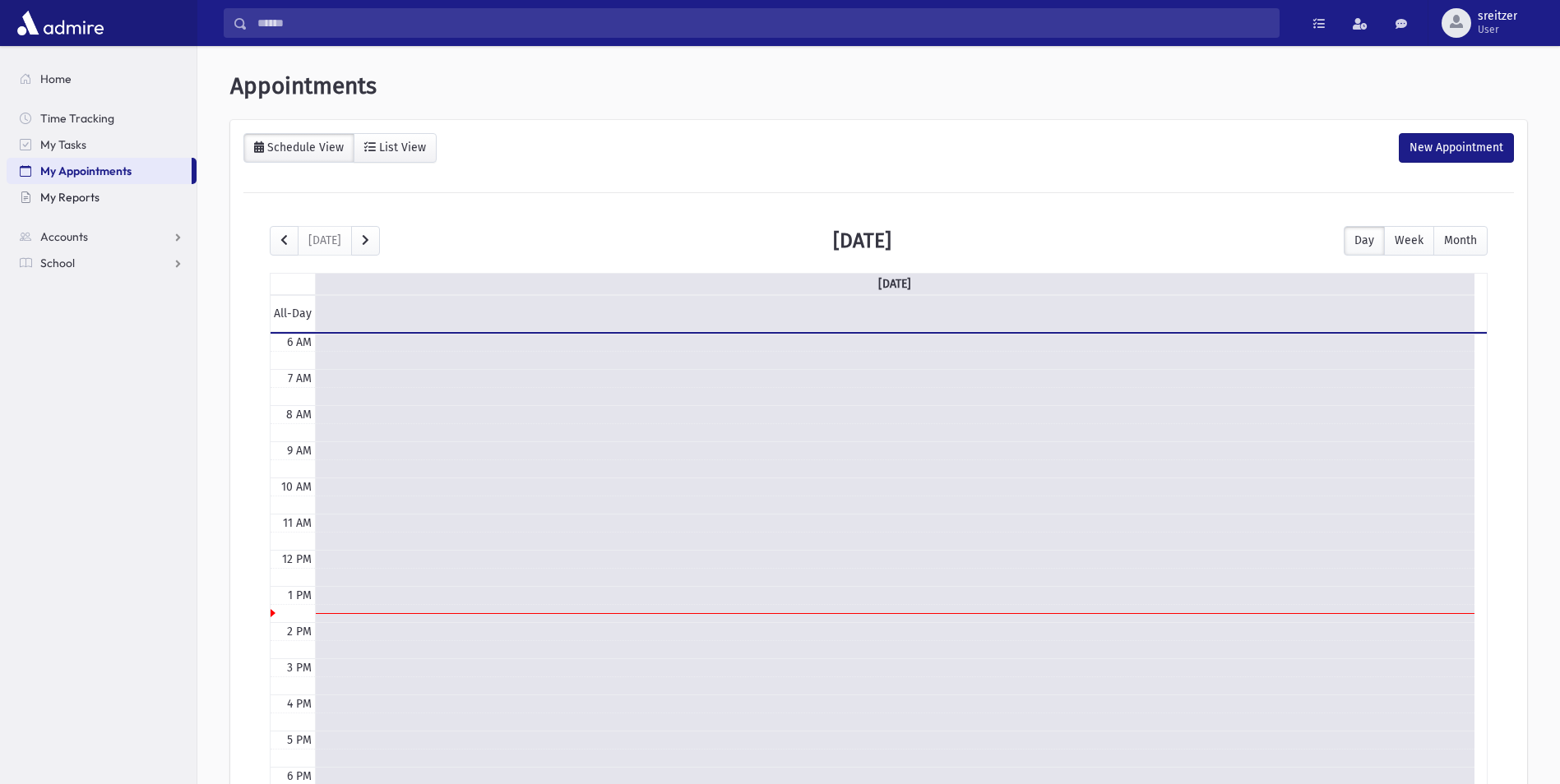
click at [84, 200] on span "My Reports" at bounding box center [69, 197] width 59 height 15
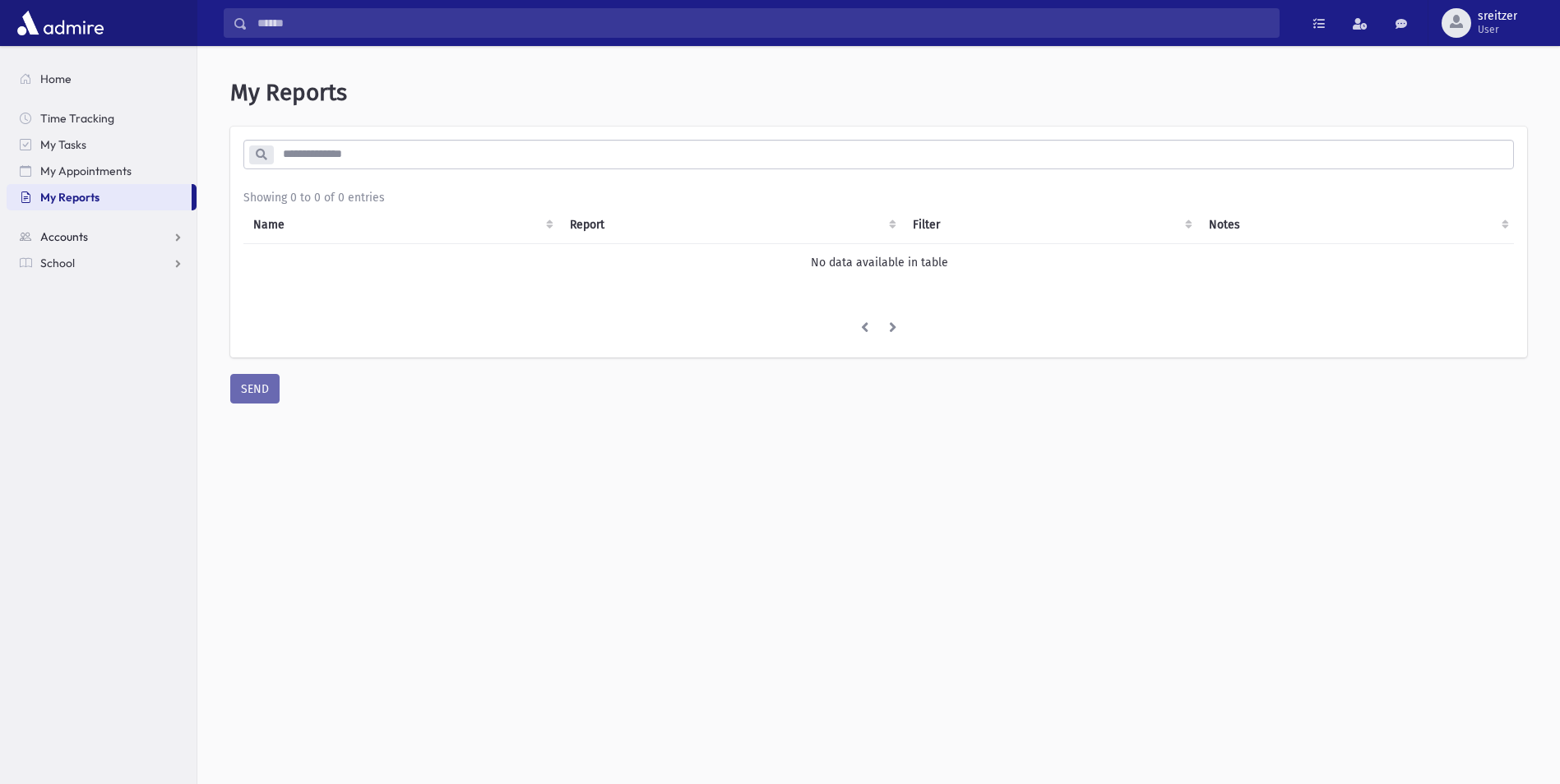
click at [86, 237] on span "Accounts" at bounding box center [64, 237] width 48 height 15
click at [71, 315] on span "School" at bounding box center [57, 316] width 35 height 15
click at [86, 494] on span "PTC Schedule" at bounding box center [84, 499] width 71 height 15
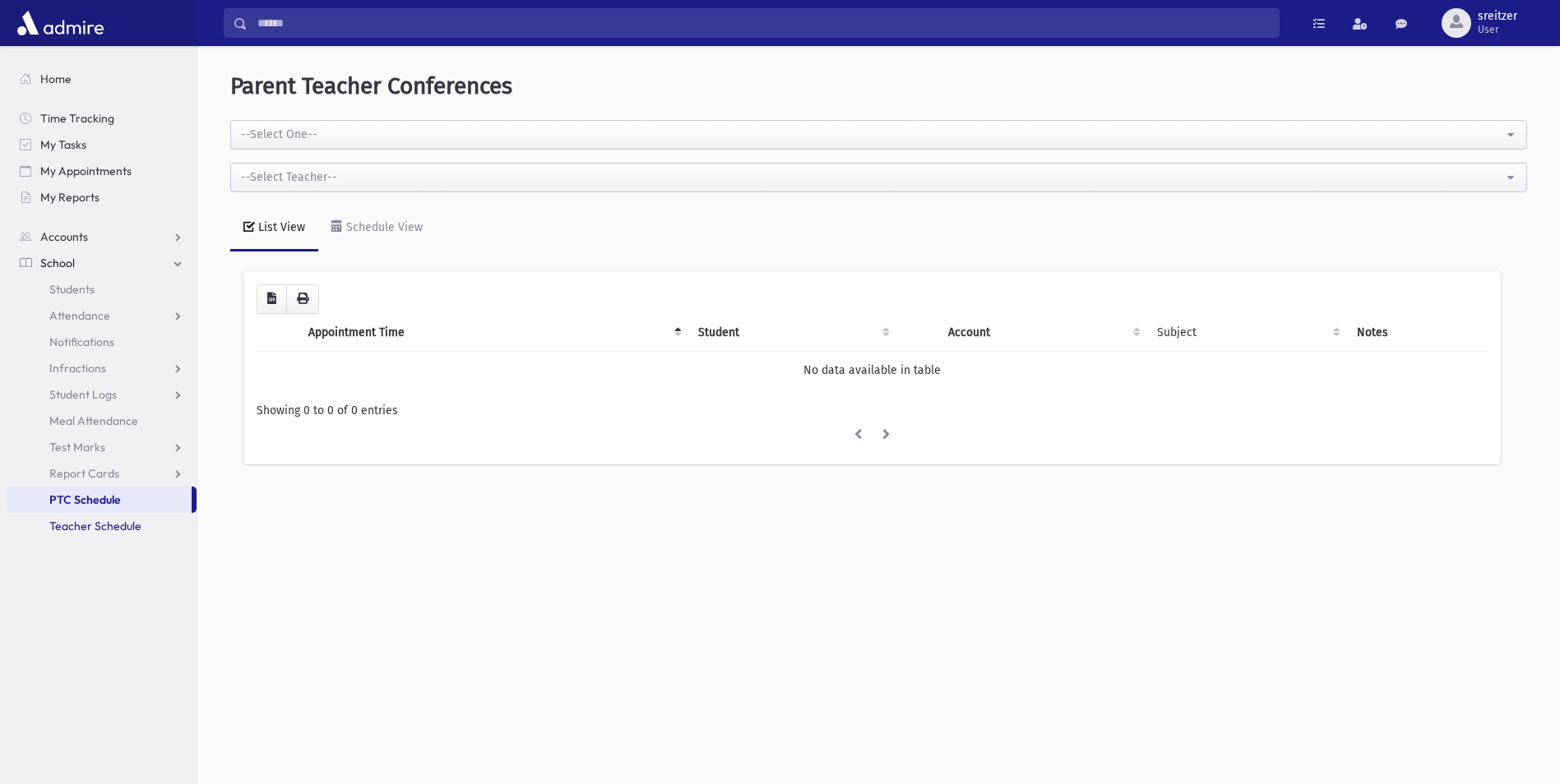
click at [92, 526] on span "Teacher Schedule" at bounding box center [95, 525] width 92 height 15
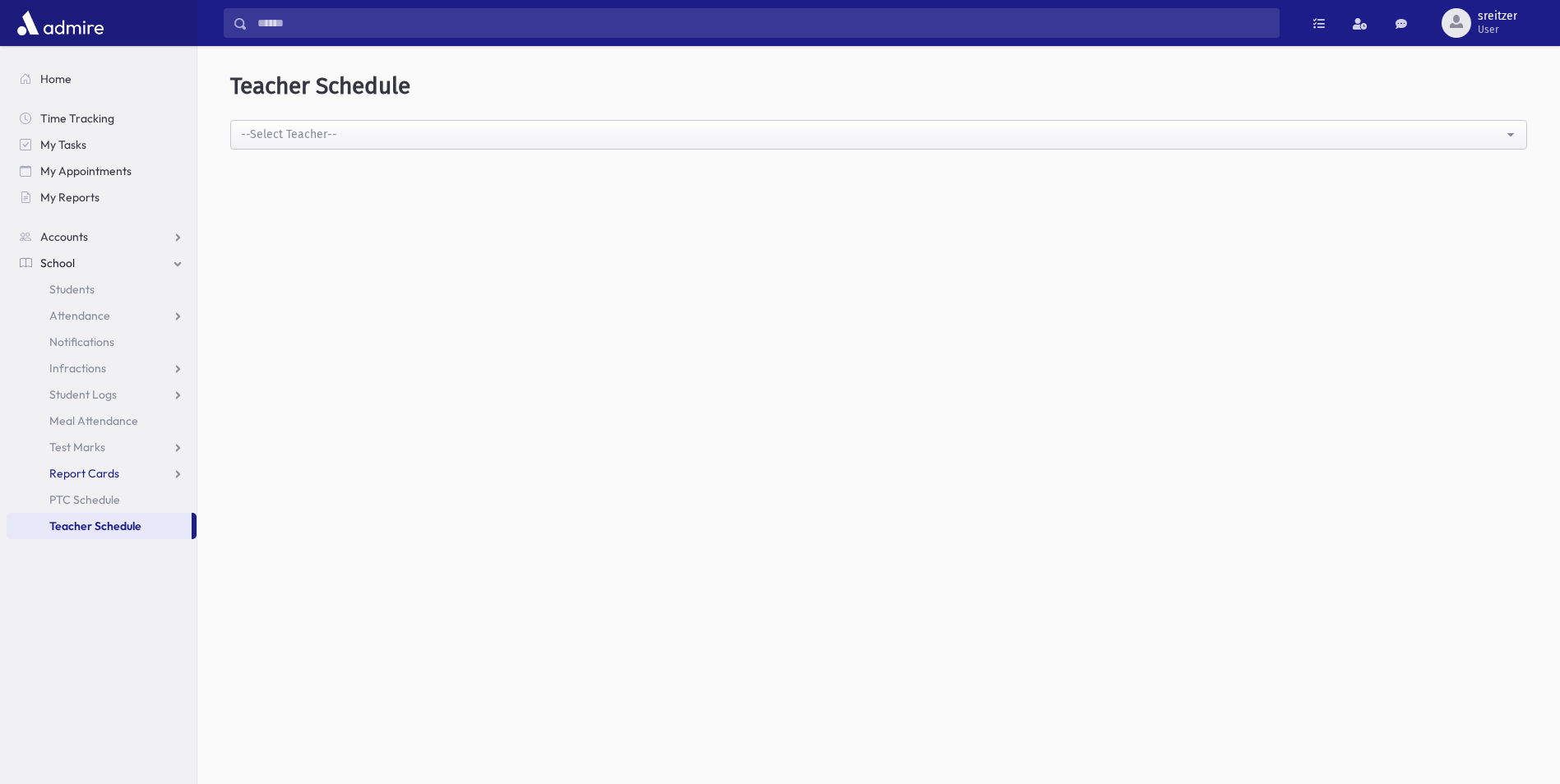
click at [73, 469] on span "Report Cards" at bounding box center [84, 473] width 70 height 15
click at [87, 523] on span "Marks List" at bounding box center [89, 525] width 53 height 15
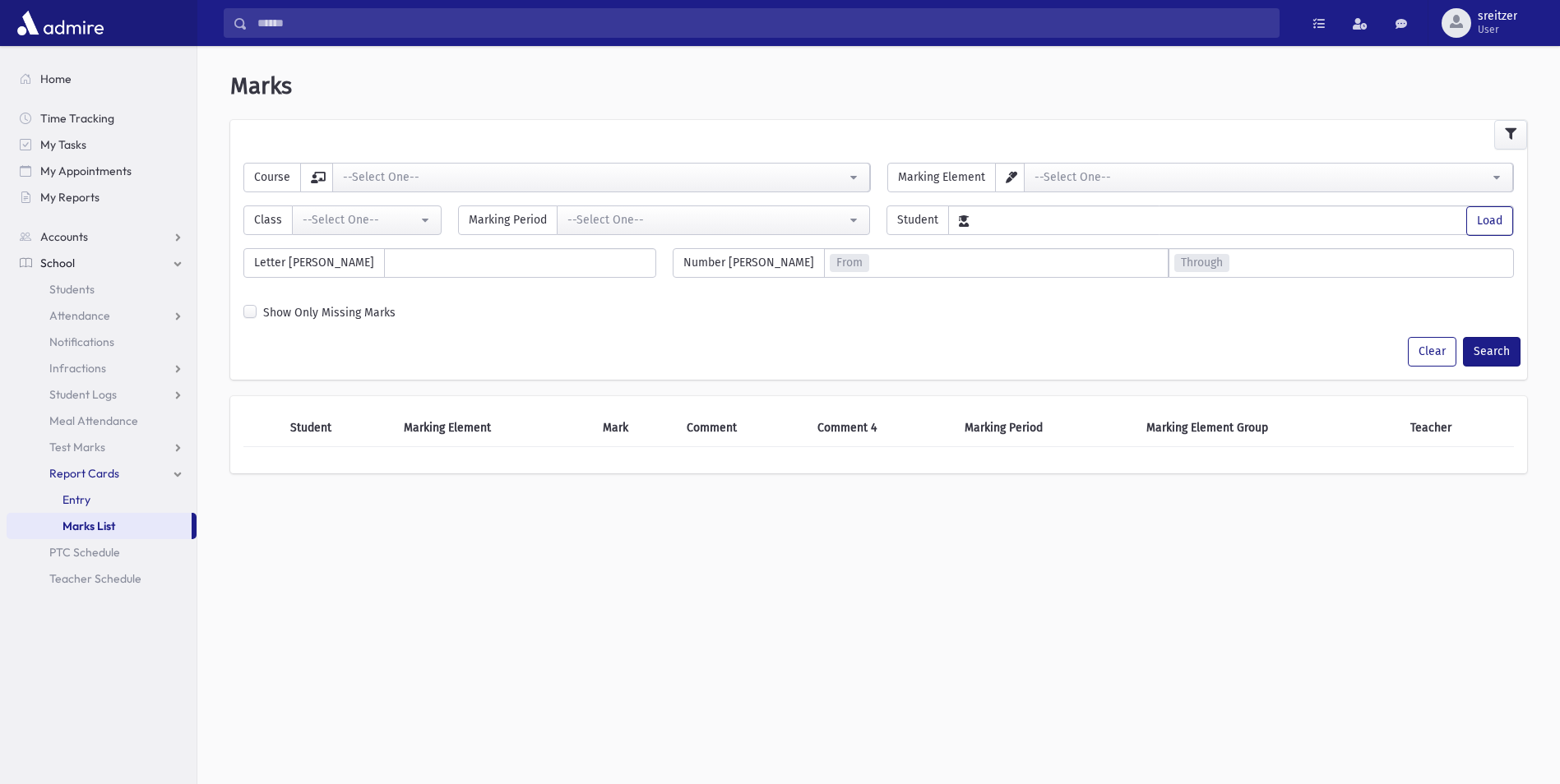
click at [72, 499] on span "Entry" at bounding box center [77, 499] width 28 height 15
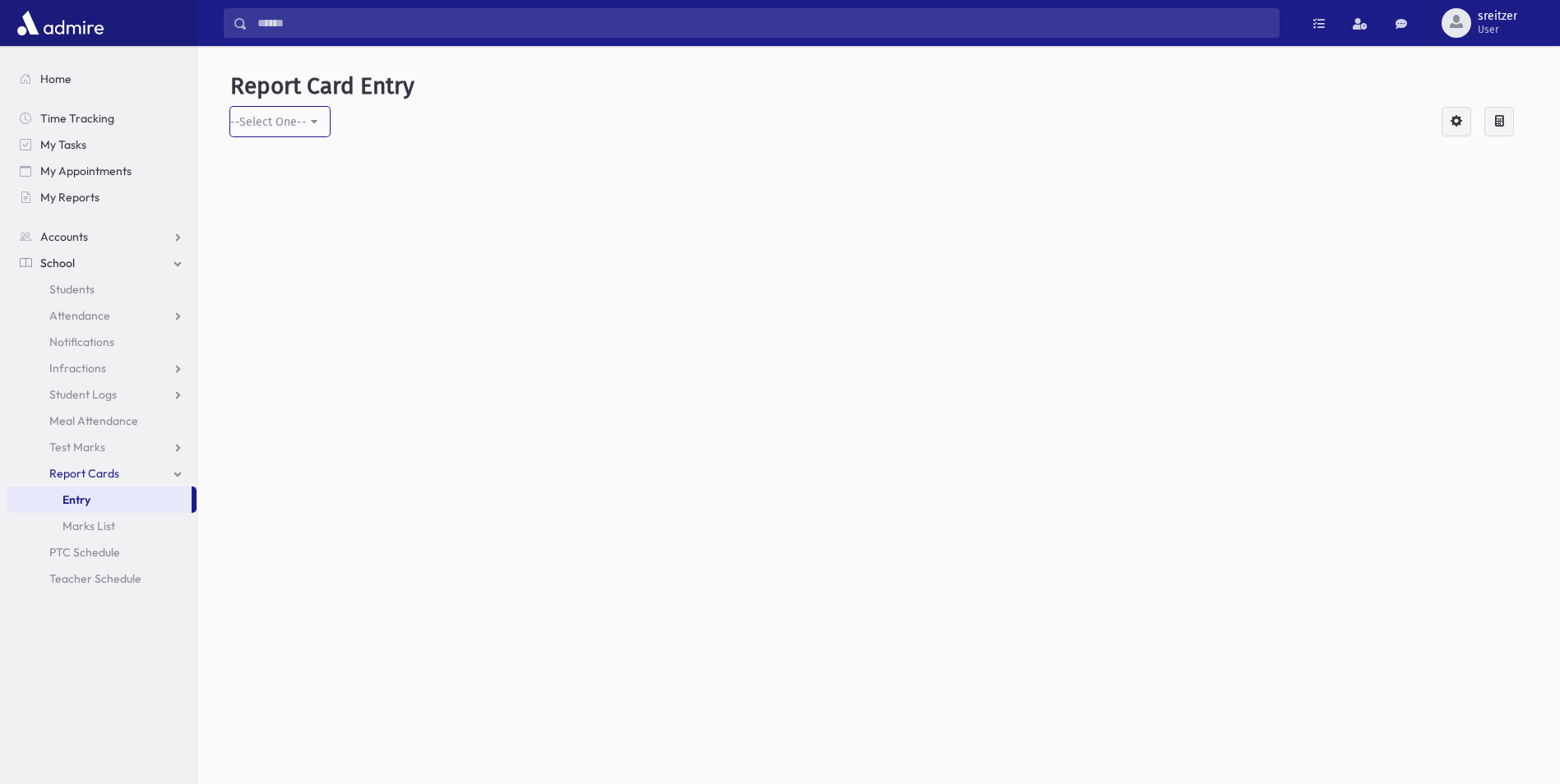
click at [318, 117] on button "--Select One--" at bounding box center [280, 122] width 100 height 30
click at [295, 189] on link "--Select One--" at bounding box center [281, 203] width 103 height 30
click at [44, 65] on nav "Home Time Tracking My Tasks My Appointments My Reports Accounts Accounts Accoun…" at bounding box center [98, 321] width 197 height 549
click at [44, 72] on span "Home" at bounding box center [55, 79] width 31 height 15
